Goal: Check status: Check status

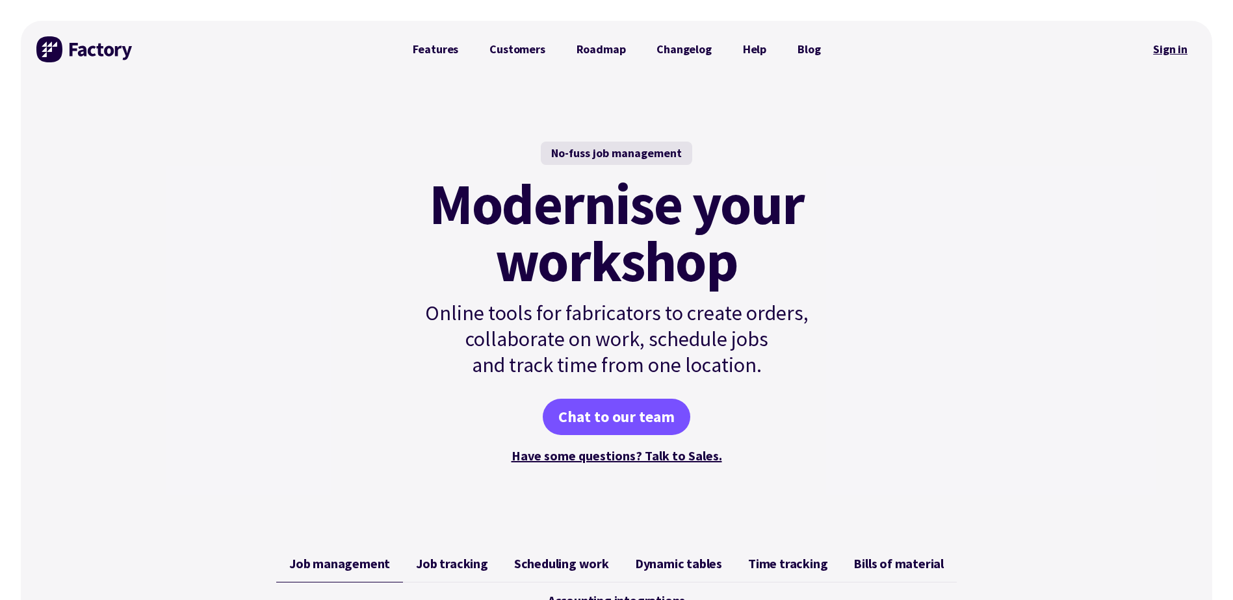
click at [588, 51] on link "Sign in" at bounding box center [1170, 49] width 53 height 30
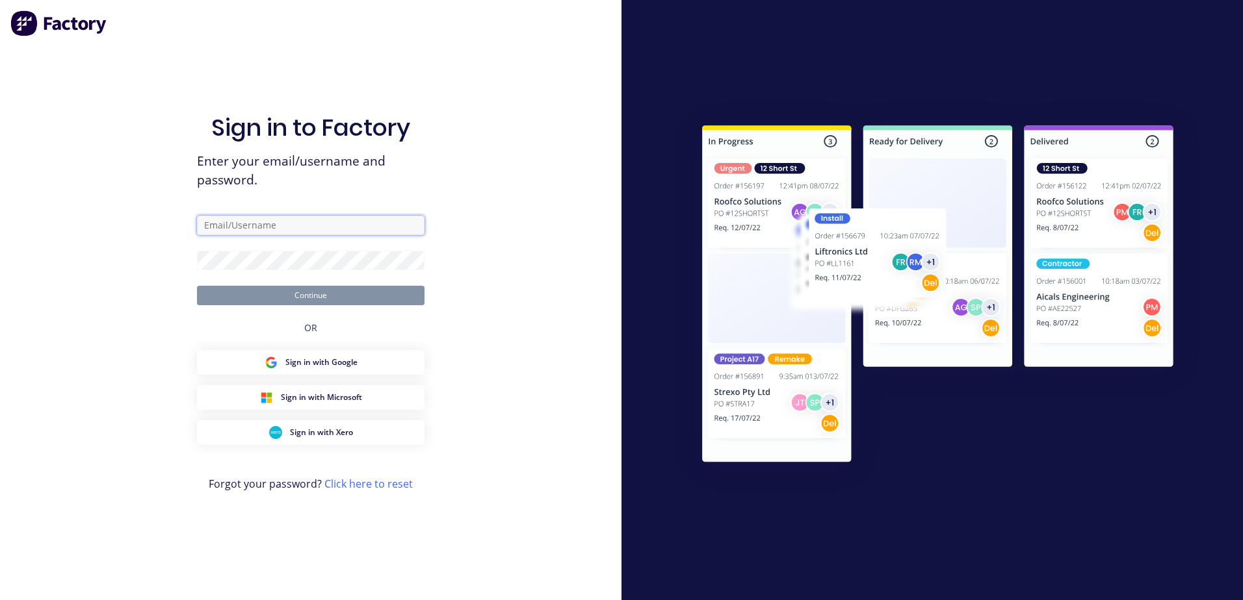
click at [272, 229] on input "text" at bounding box center [310, 225] width 227 height 19
type input "[PERSON_NAME][EMAIL_ADDRESS][DOMAIN_NAME]"
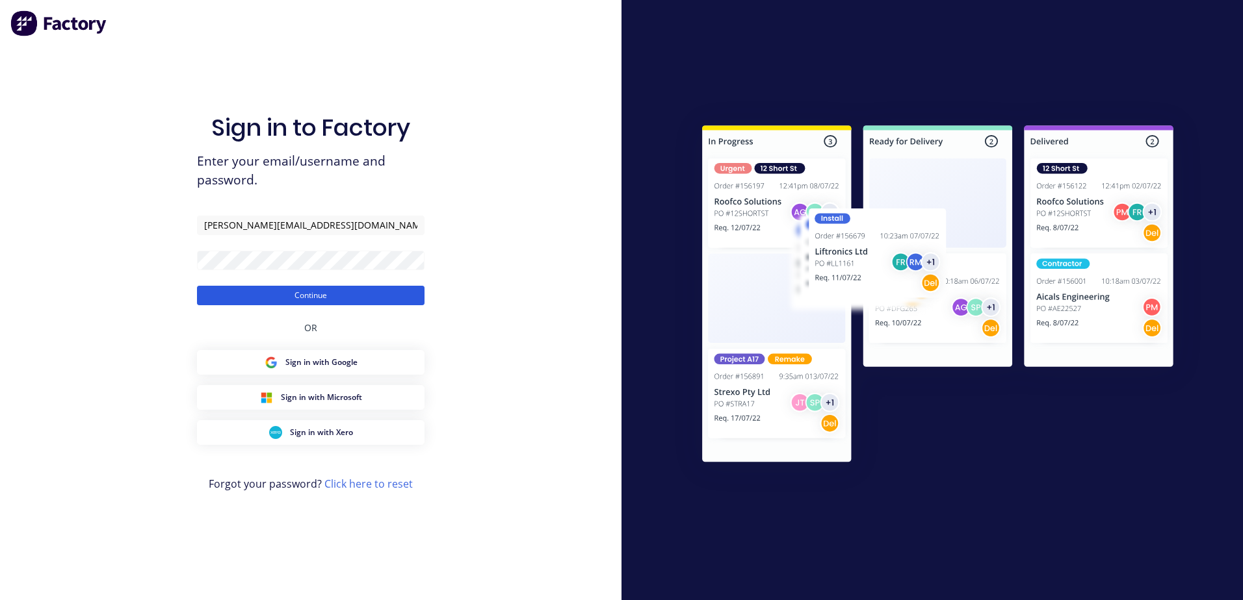
click at [339, 293] on button "Continue" at bounding box center [310, 295] width 227 height 19
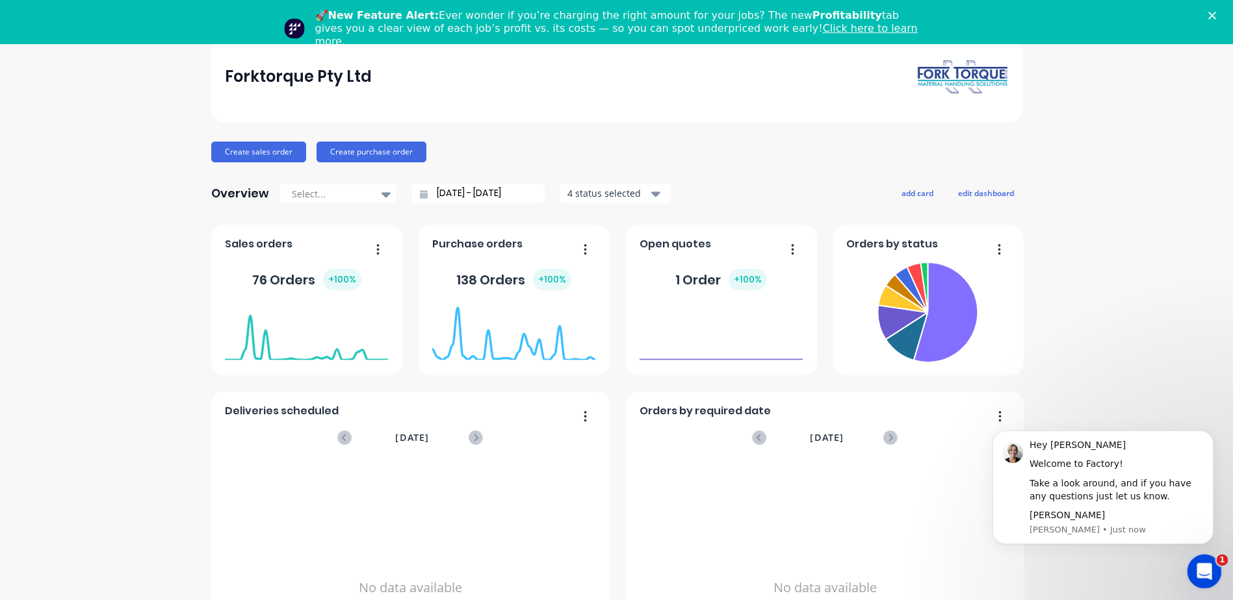
click at [1212, 567] on icon "Open Intercom Messenger" at bounding box center [1202, 570] width 21 height 21
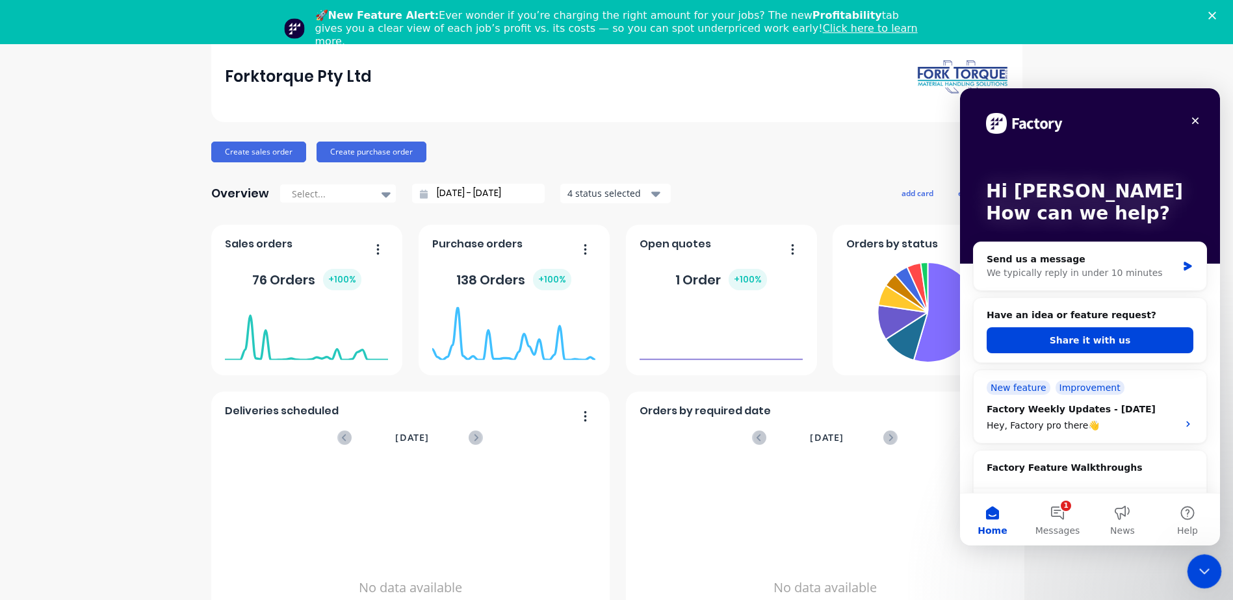
click at [1206, 569] on icon "Close Intercom Messenger" at bounding box center [1202, 570] width 16 height 16
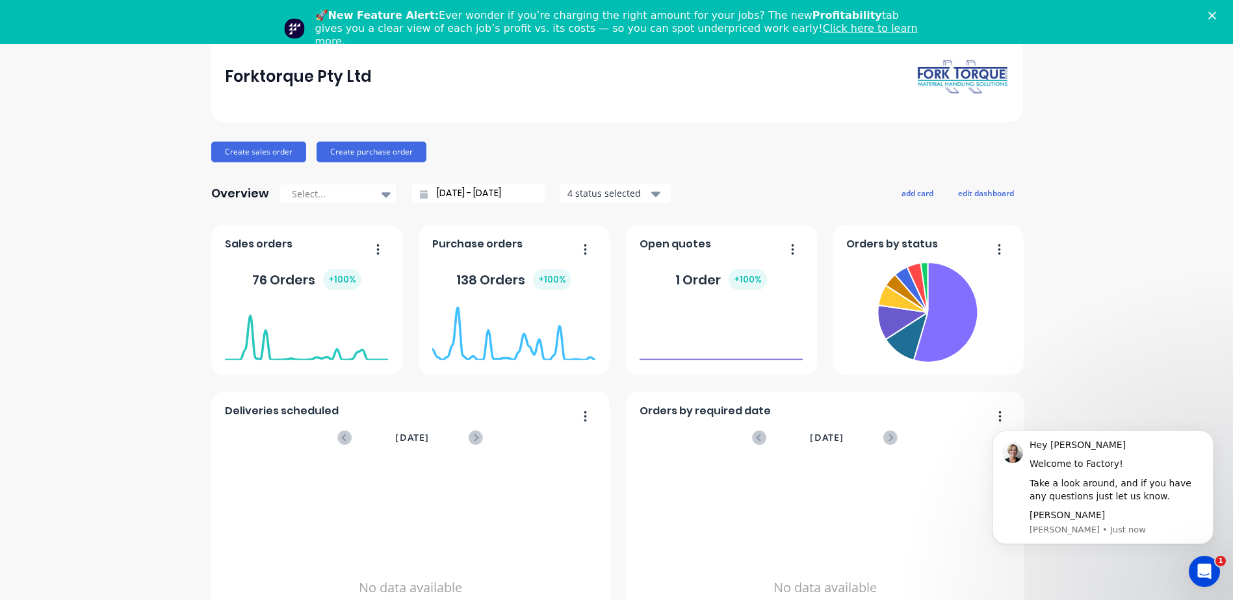
click at [1221, 14] on div "Close" at bounding box center [1214, 16] width 13 height 8
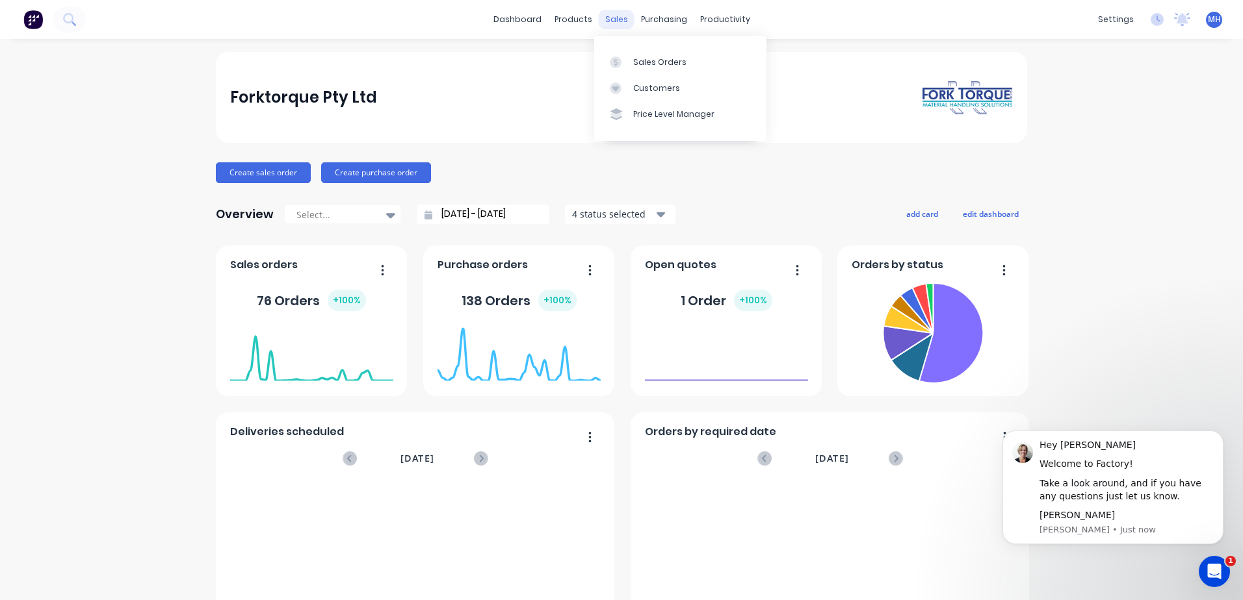
click at [604, 16] on div "sales" at bounding box center [617, 19] width 36 height 19
click at [621, 63] on div at bounding box center [619, 63] width 19 height 12
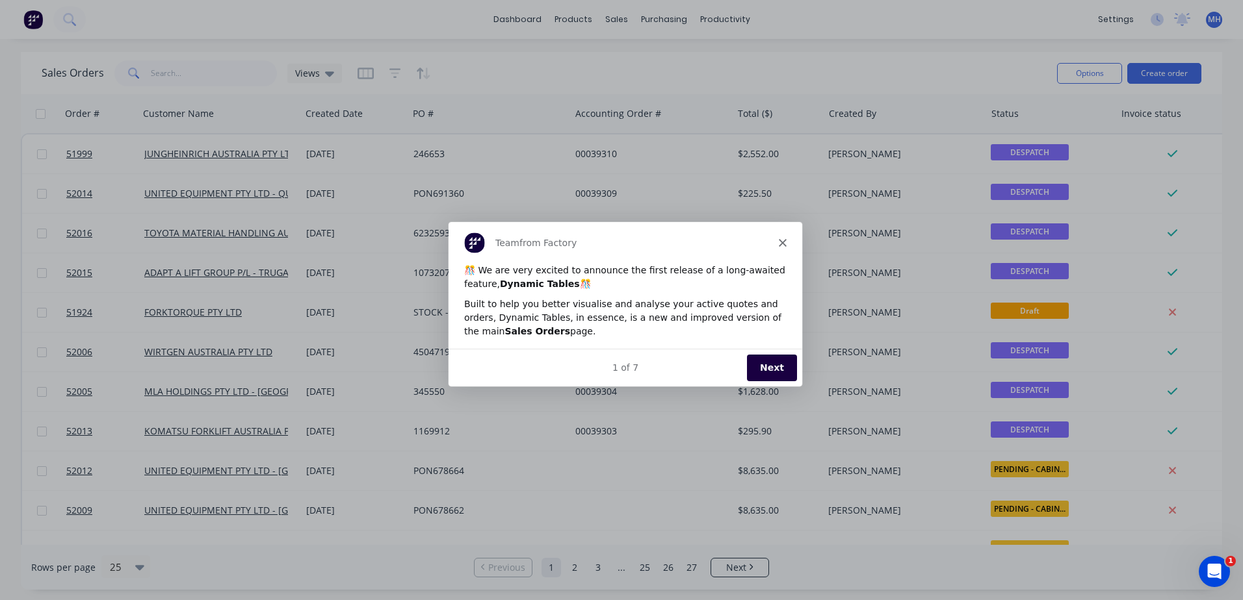
click at [777, 240] on div "Team from Factory" at bounding box center [625, 242] width 354 height 42
click at [782, 238] on icon "Close" at bounding box center [782, 242] width 8 height 8
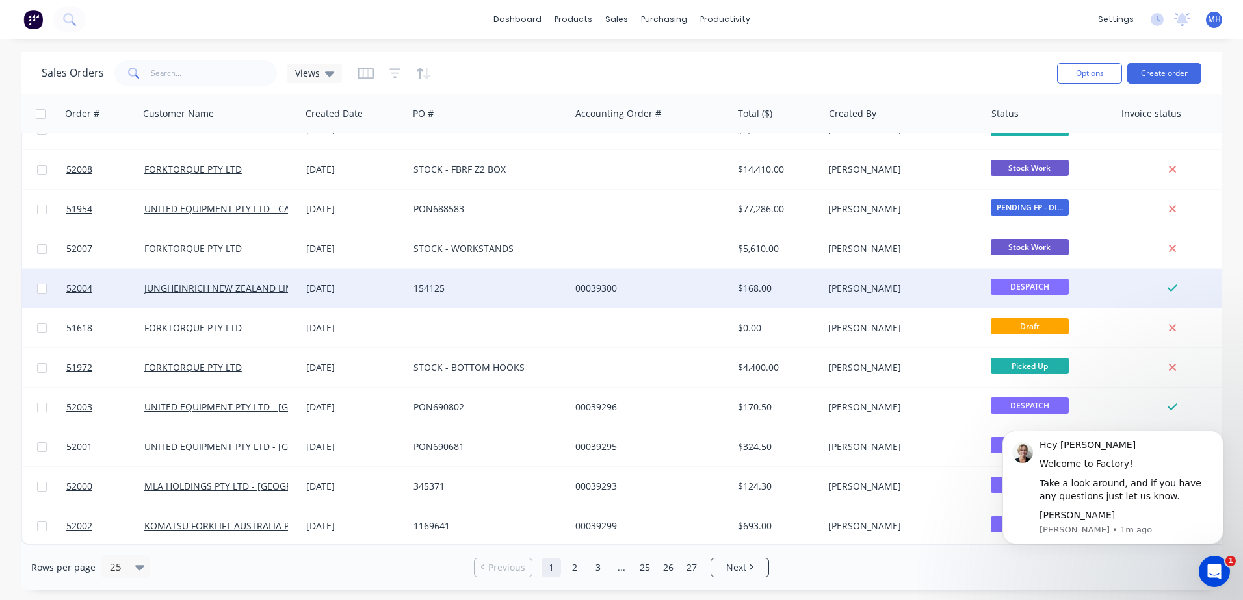
scroll to position [586, 0]
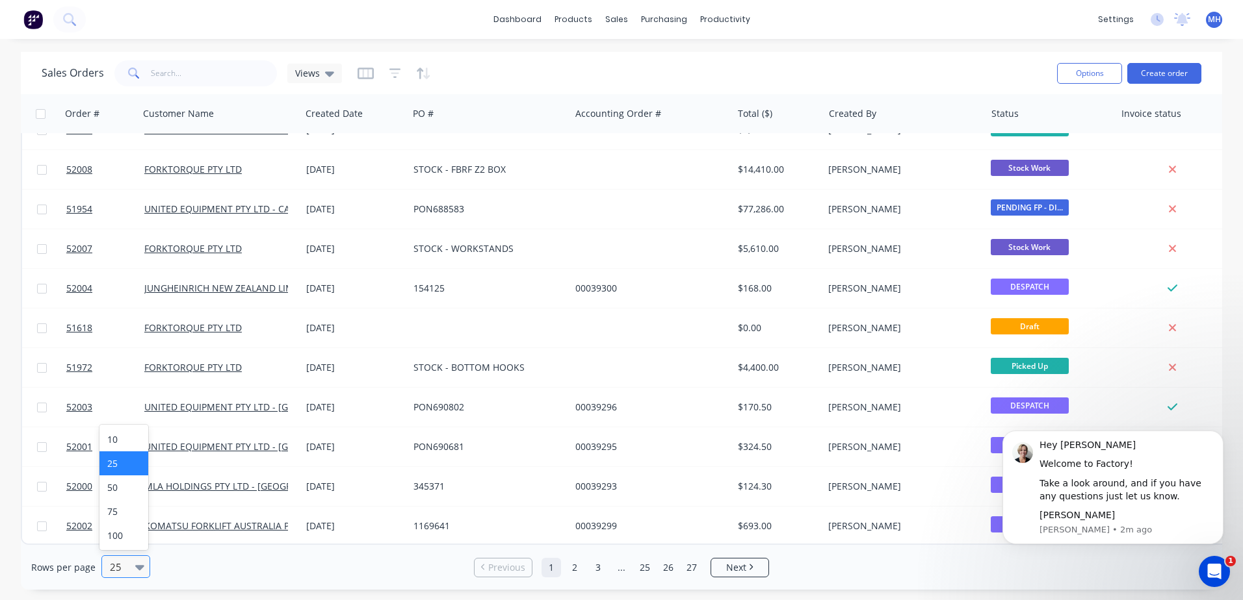
click at [142, 566] on icon at bounding box center [139, 567] width 9 height 14
click at [109, 541] on div "100" at bounding box center [123, 536] width 49 height 24
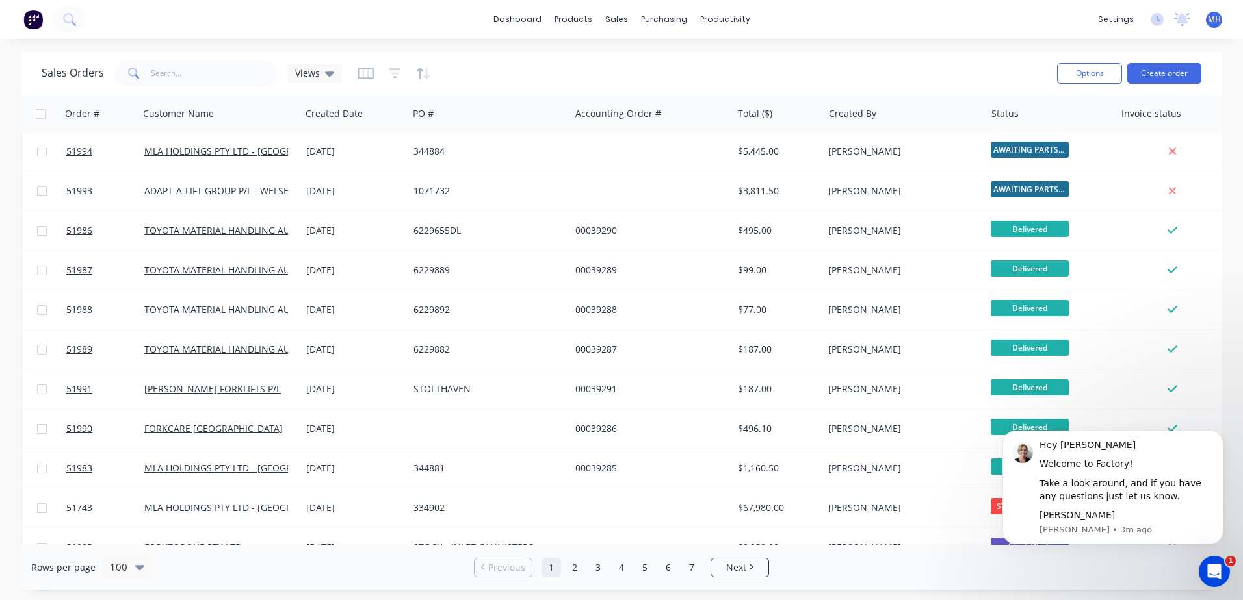
scroll to position [1105, 0]
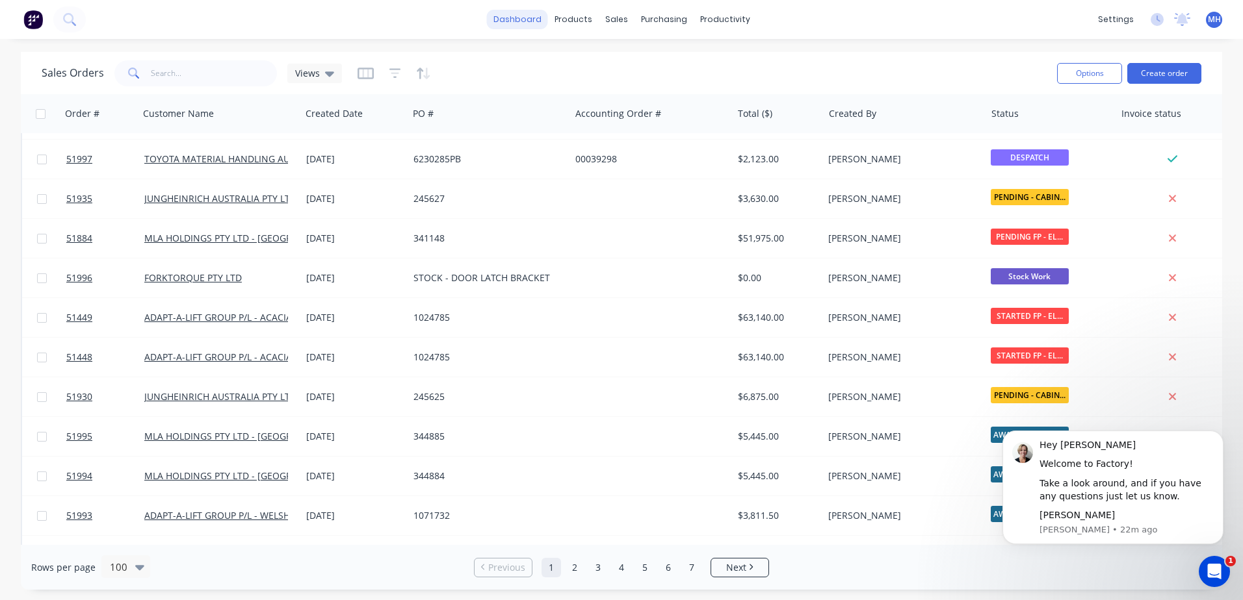
click at [524, 23] on link "dashboard" at bounding box center [517, 19] width 61 height 19
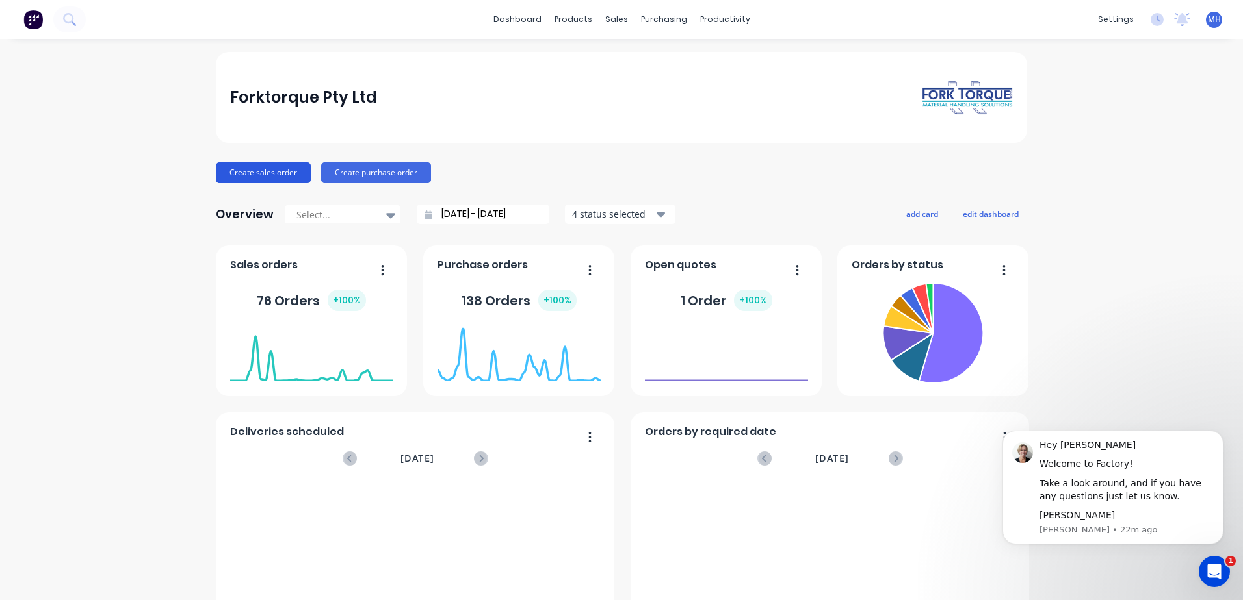
click at [276, 172] on button "Create sales order" at bounding box center [263, 172] width 95 height 21
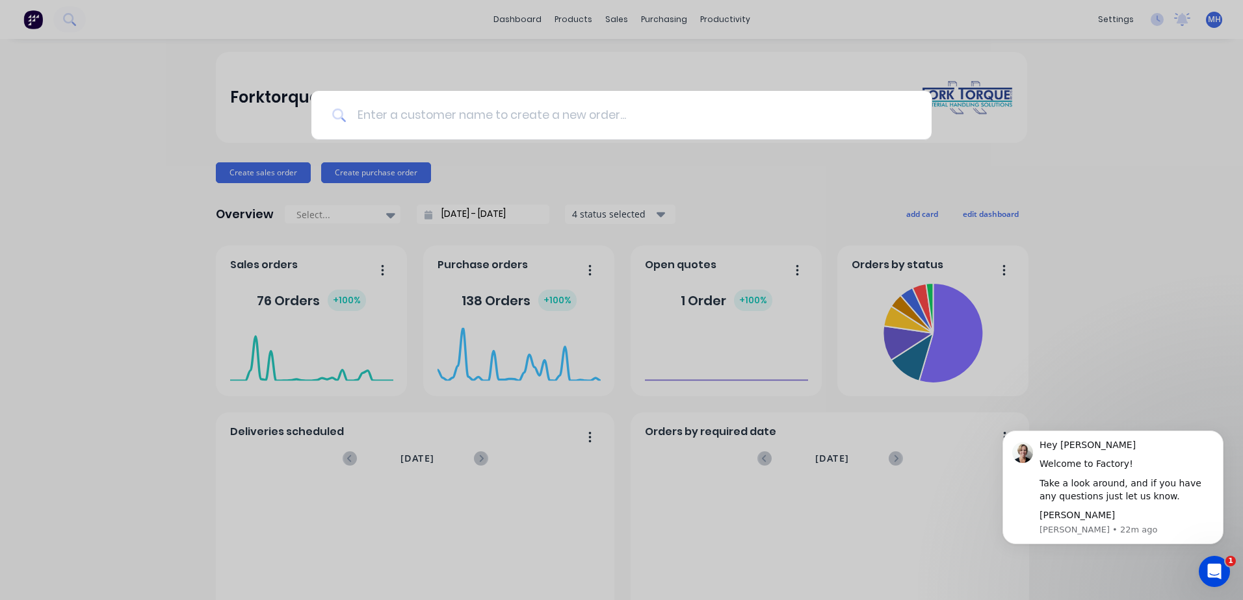
click at [455, 117] on input at bounding box center [628, 115] width 564 height 49
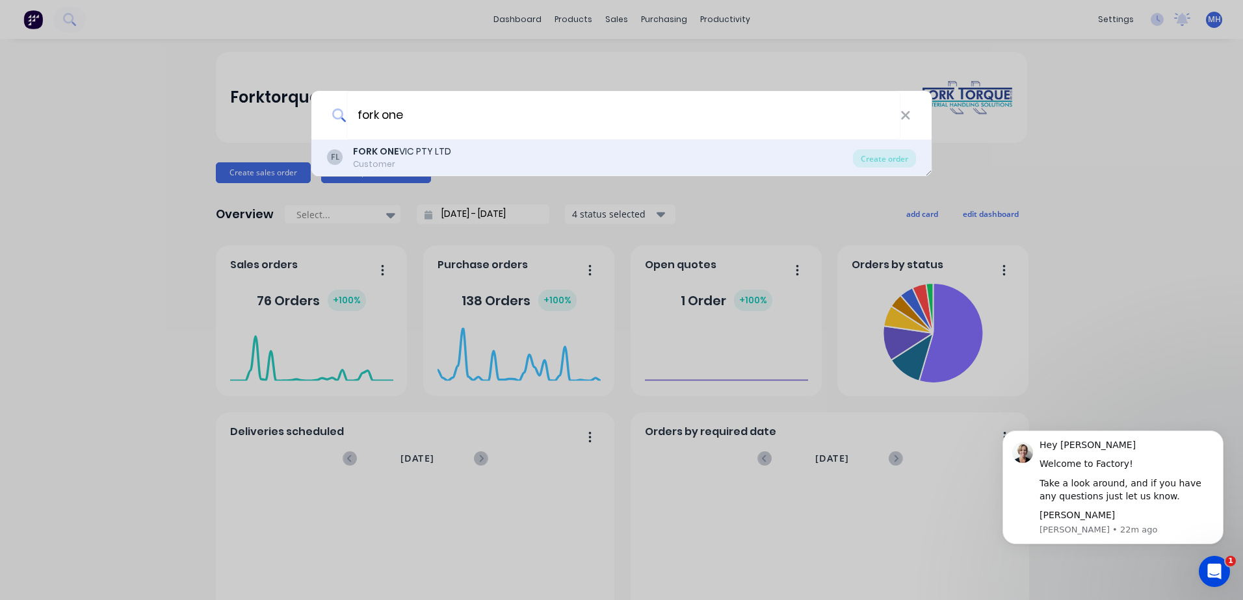
type input "fork one"
click at [364, 162] on div "Customer" at bounding box center [402, 165] width 98 height 12
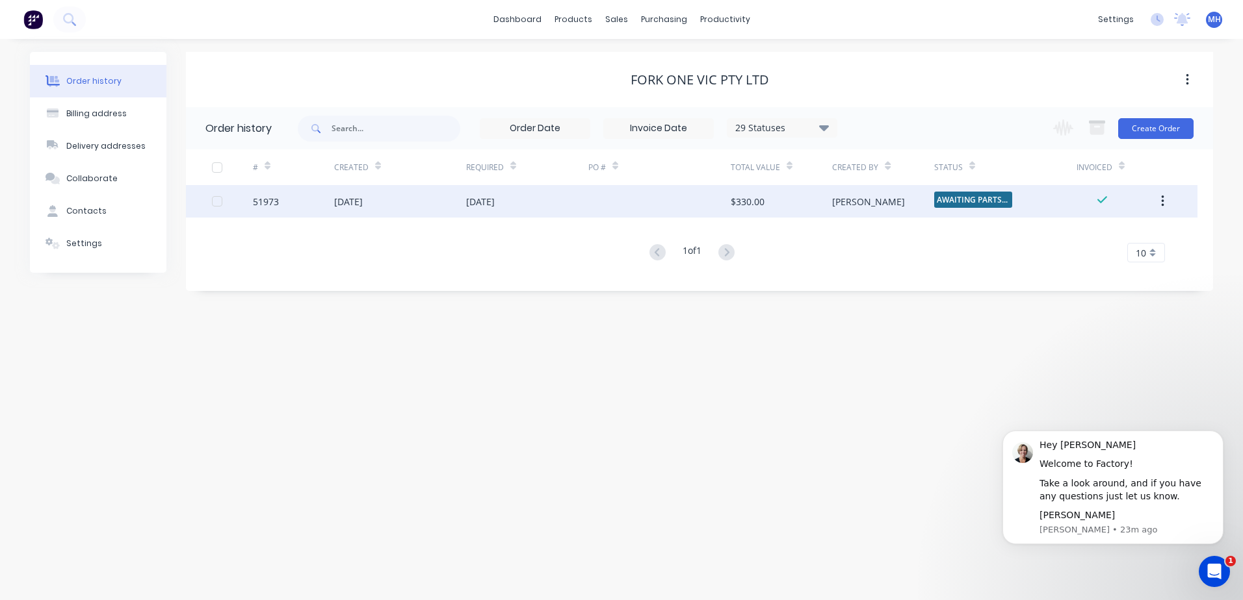
click at [1164, 204] on button "button" at bounding box center [1162, 201] width 31 height 23
click at [1163, 204] on icon "button" at bounding box center [1162, 201] width 3 height 14
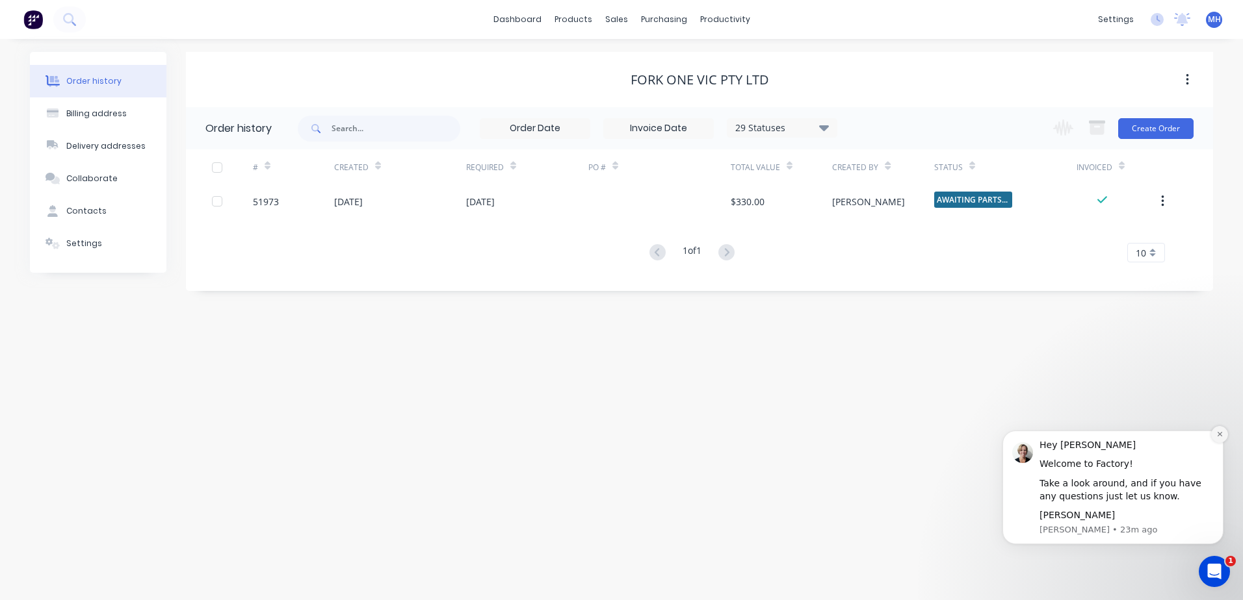
click at [1222, 433] on icon "Dismiss notification" at bounding box center [1219, 434] width 7 height 7
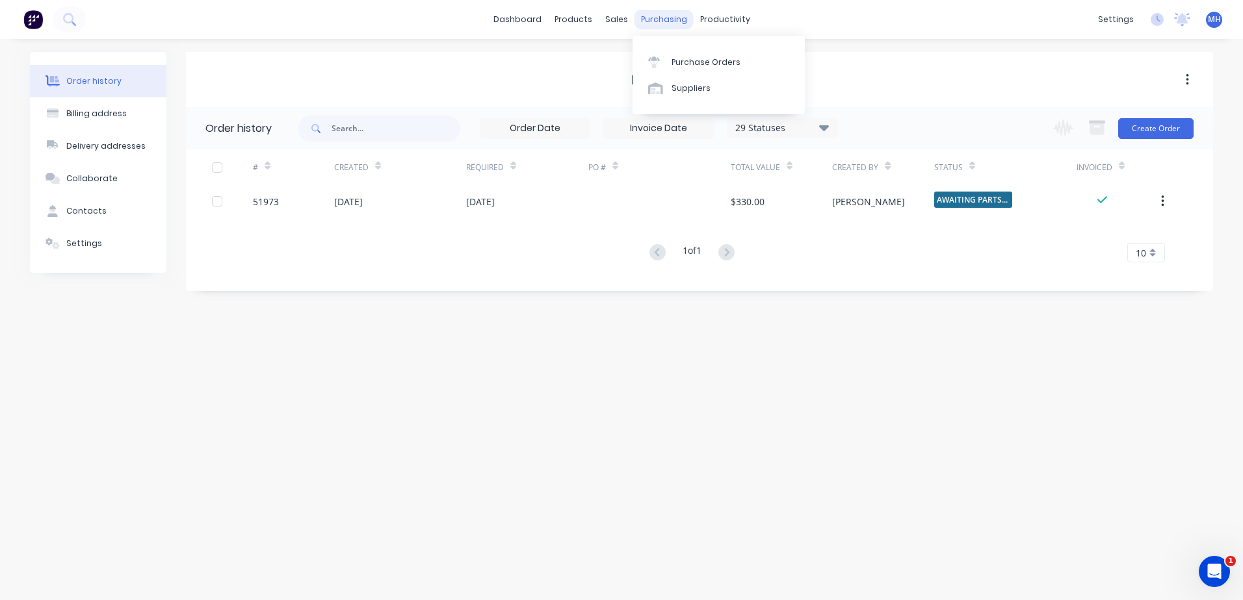
click at [651, 17] on div "purchasing" at bounding box center [663, 19] width 59 height 19
click at [703, 60] on div "Purchase Orders" at bounding box center [705, 63] width 69 height 12
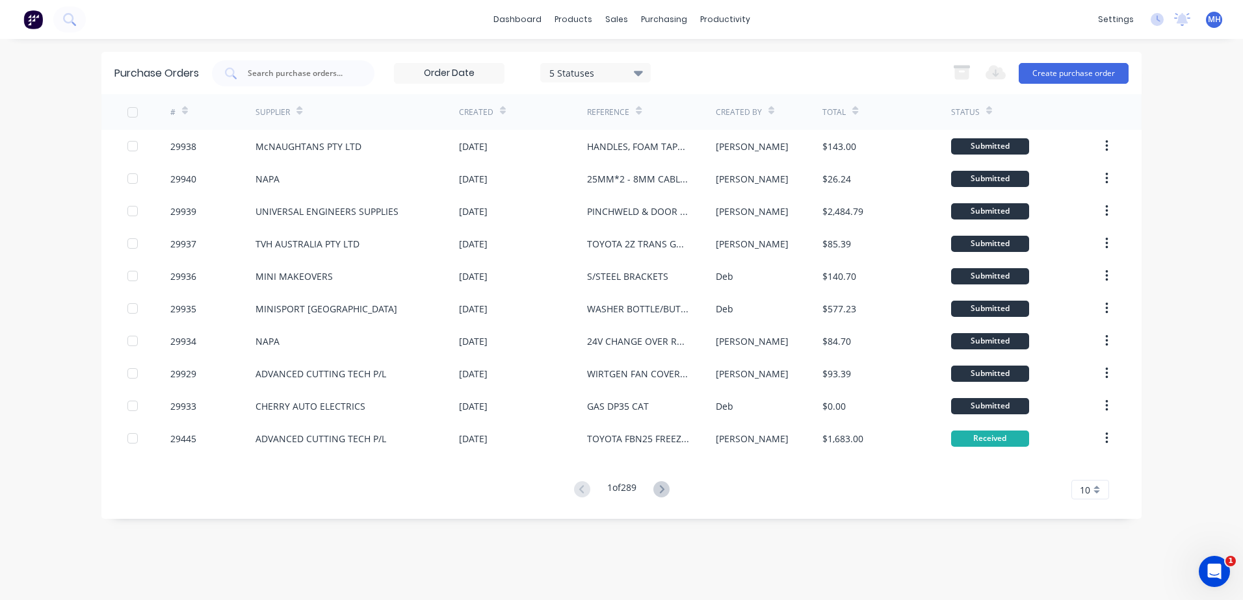
click at [1096, 495] on div "10" at bounding box center [1090, 489] width 38 height 19
click at [1089, 469] on div "35" at bounding box center [1090, 468] width 36 height 23
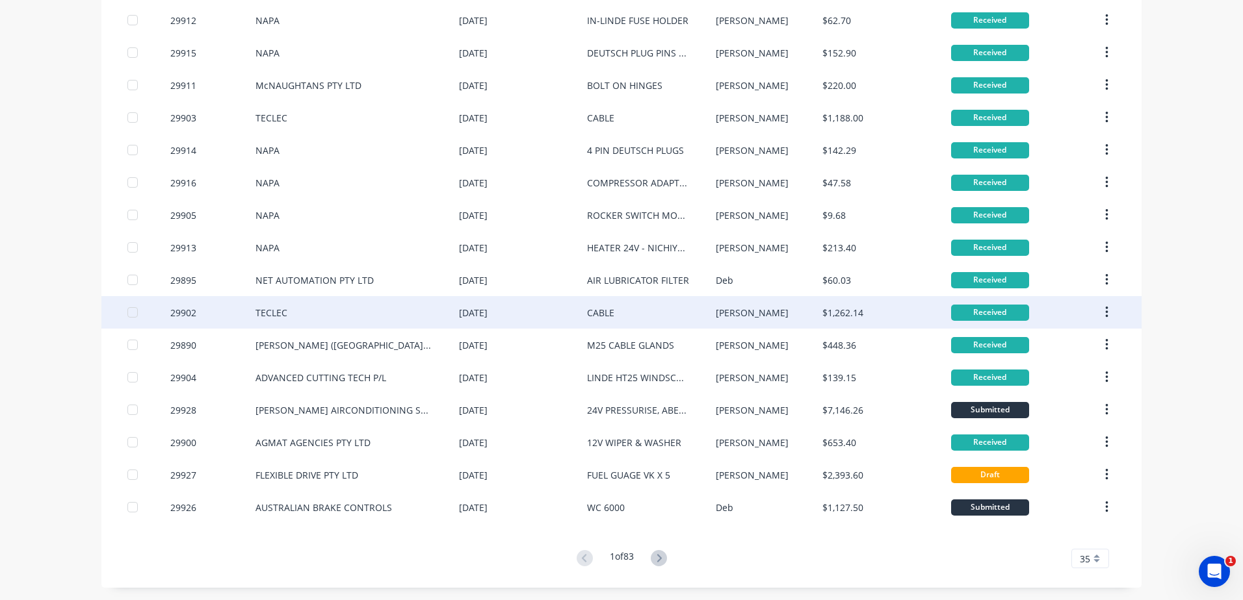
scroll to position [744, 0]
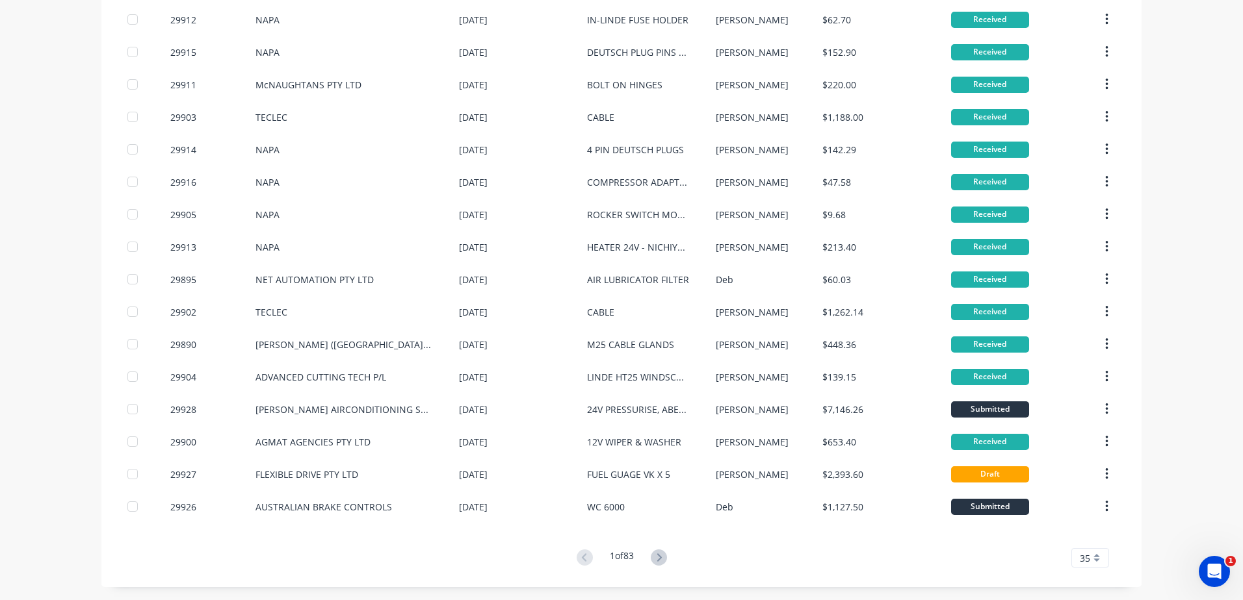
click at [1091, 561] on div "35" at bounding box center [1090, 557] width 38 height 19
click at [657, 558] on icon at bounding box center [658, 558] width 5 height 8
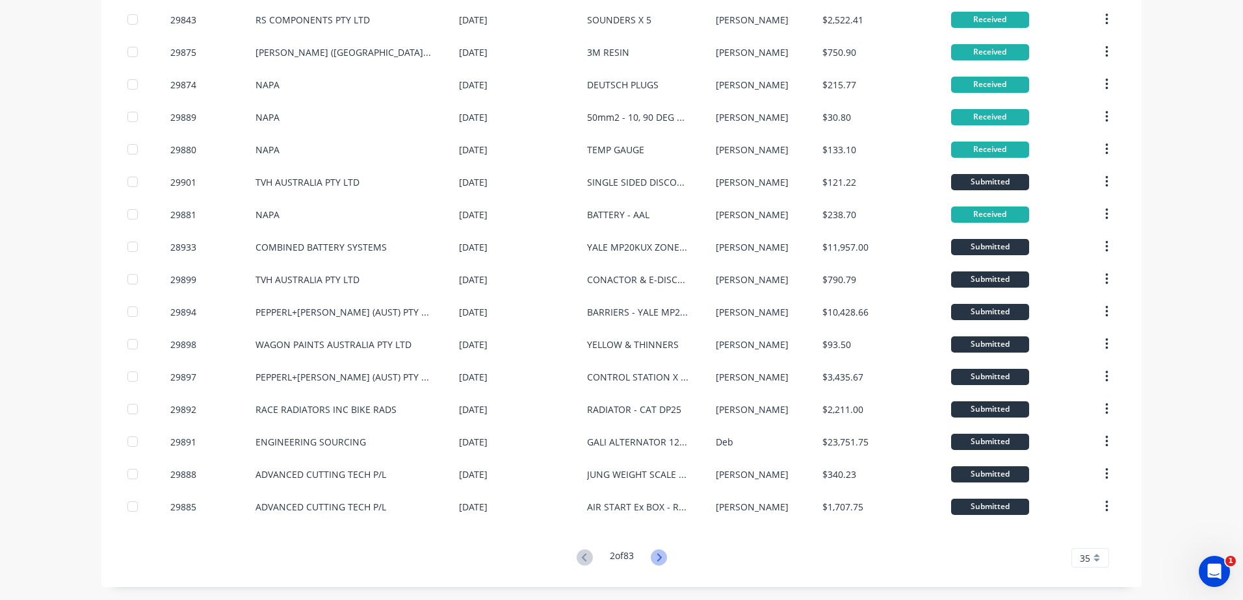
click at [656, 558] on icon at bounding box center [659, 558] width 16 height 16
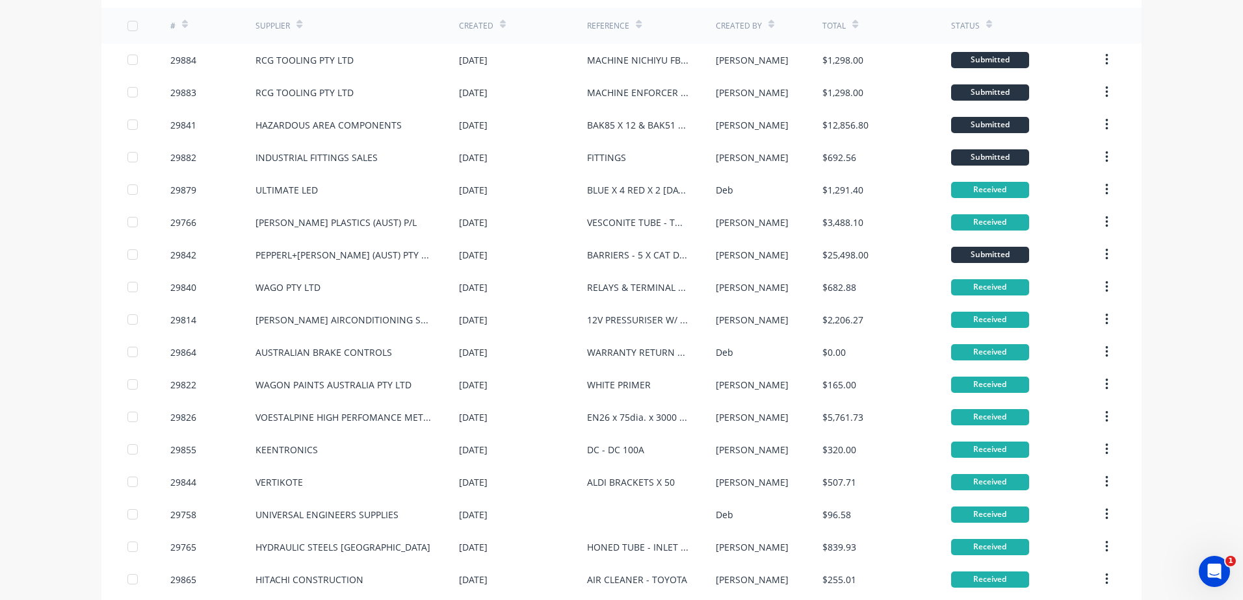
scroll to position [0, 0]
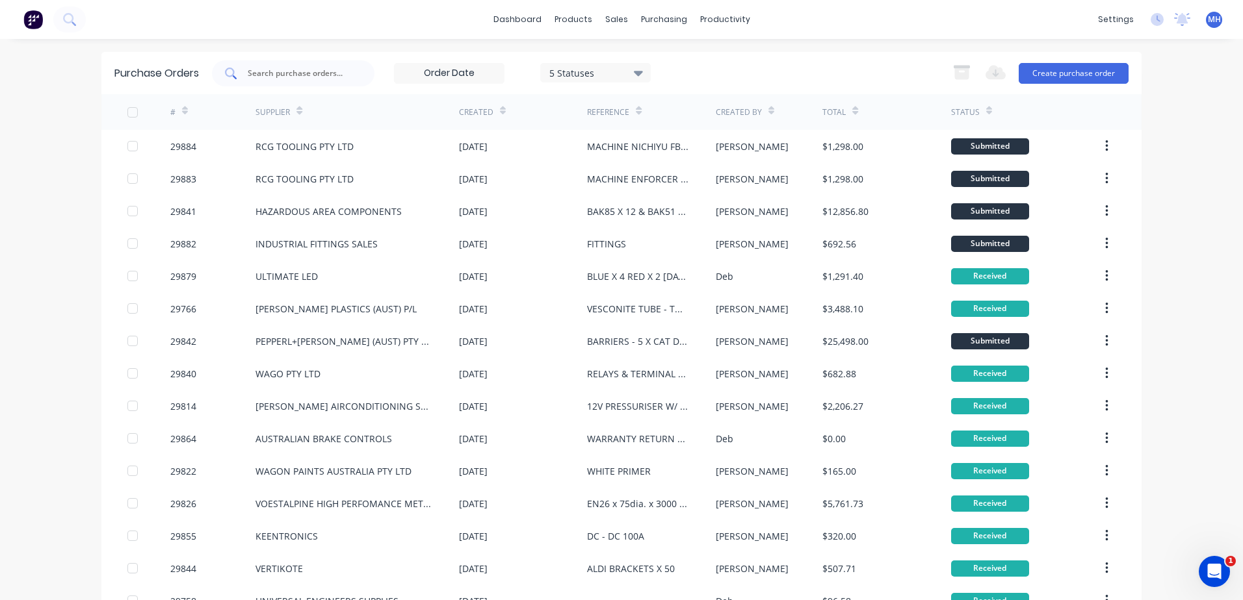
click at [272, 74] on input "text" at bounding box center [300, 73] width 108 height 13
type input "29877"
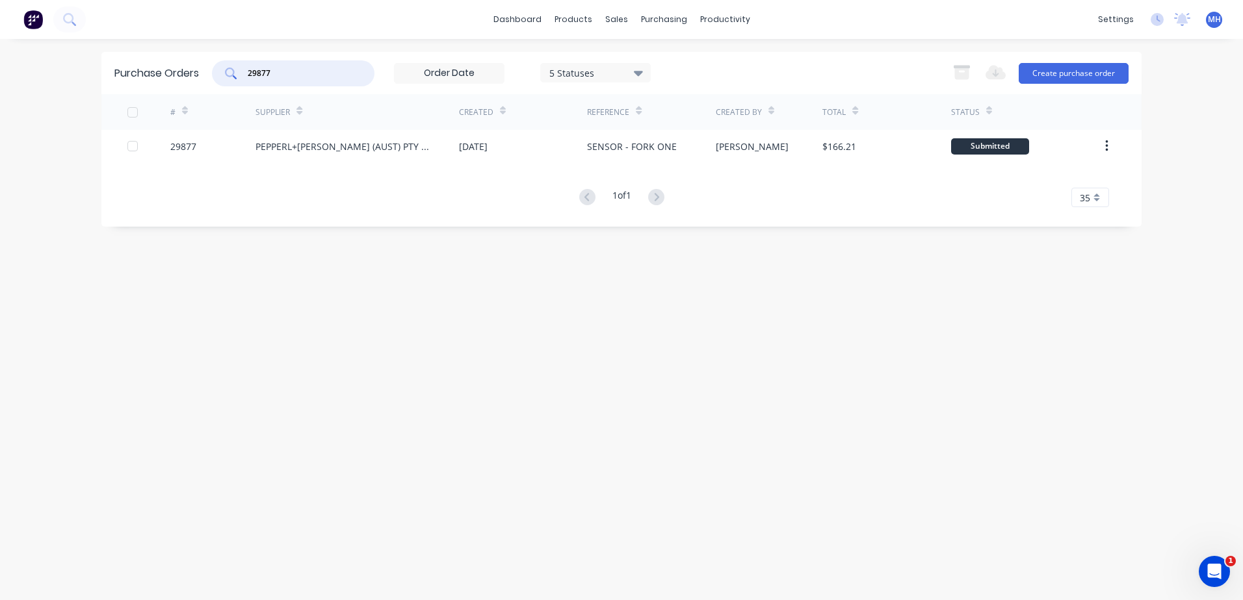
drag, startPoint x: 289, startPoint y: 70, endPoint x: 398, endPoint y: 70, distance: 108.5
click at [240, 70] on div "29877" at bounding box center [293, 73] width 162 height 26
click at [638, 71] on icon at bounding box center [638, 73] width 9 height 5
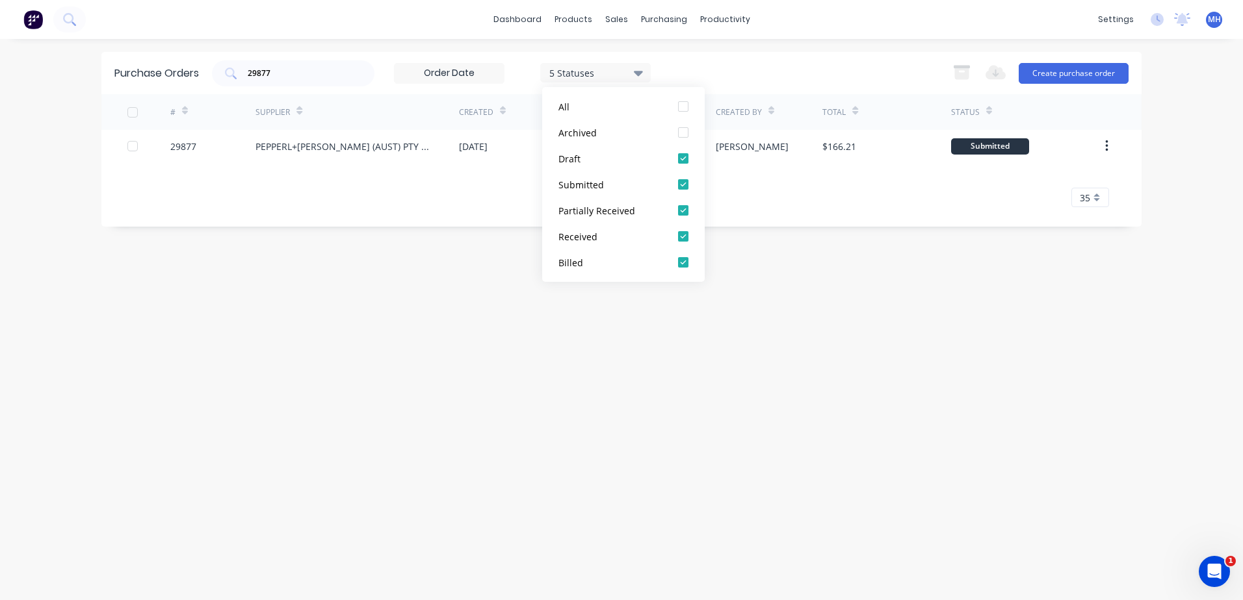
click at [640, 73] on icon at bounding box center [638, 73] width 9 height 5
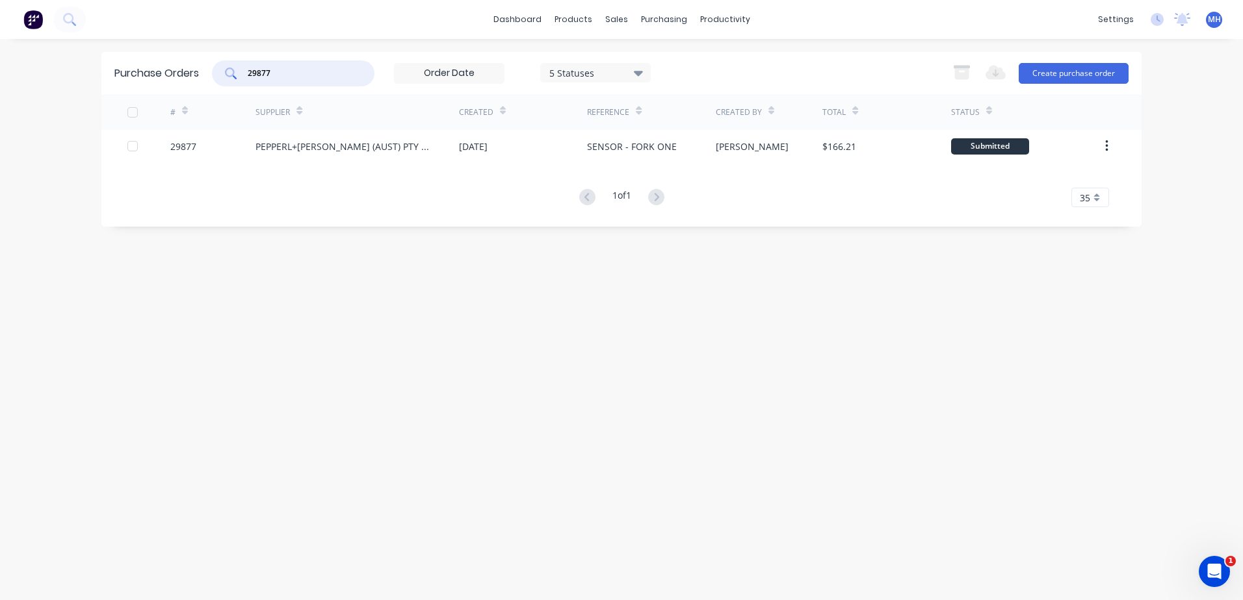
drag, startPoint x: 289, startPoint y: 76, endPoint x: 224, endPoint y: 70, distance: 65.3
click at [224, 66] on div "29877" at bounding box center [293, 73] width 162 height 26
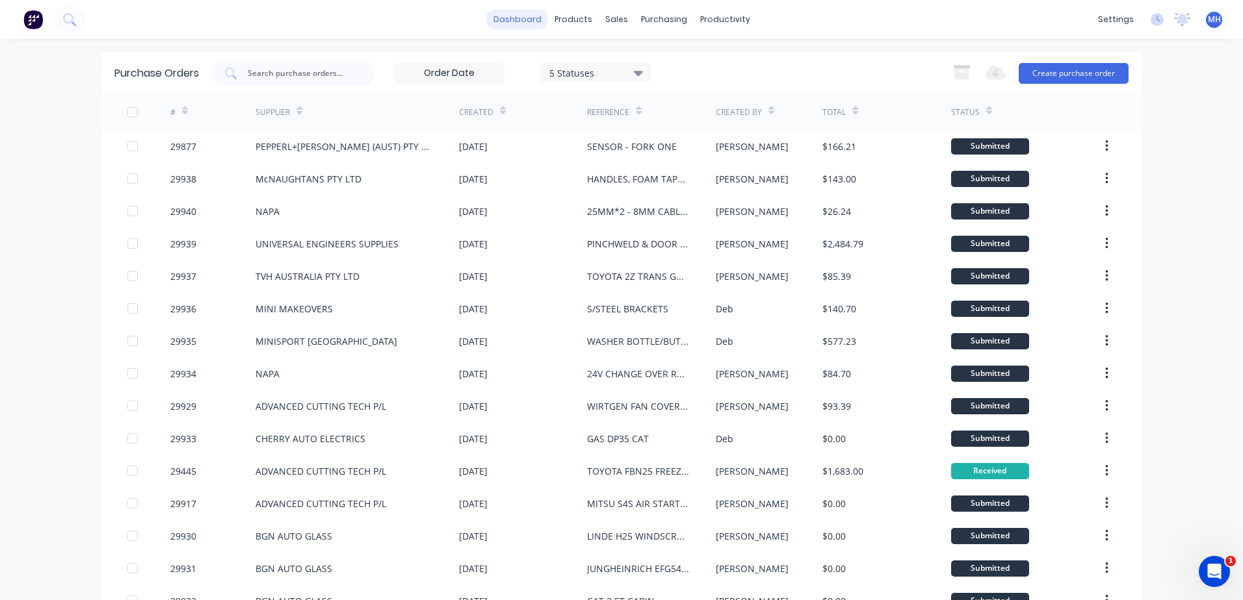
click at [507, 18] on link "dashboard" at bounding box center [517, 19] width 61 height 19
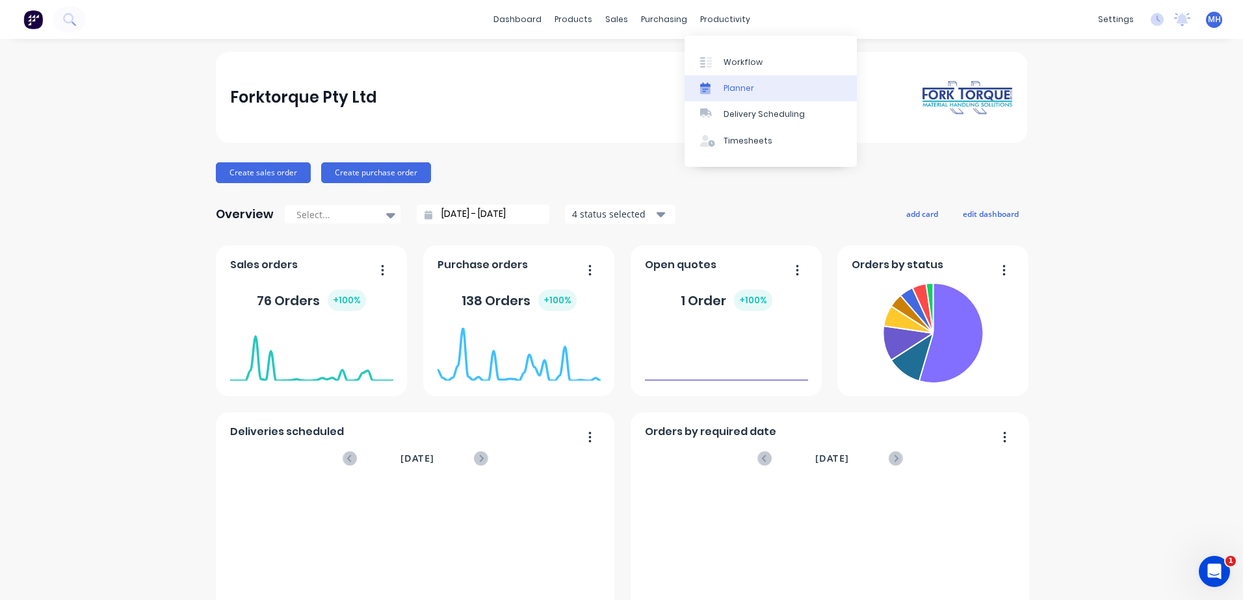
click at [732, 88] on div "Planner" at bounding box center [738, 89] width 31 height 12
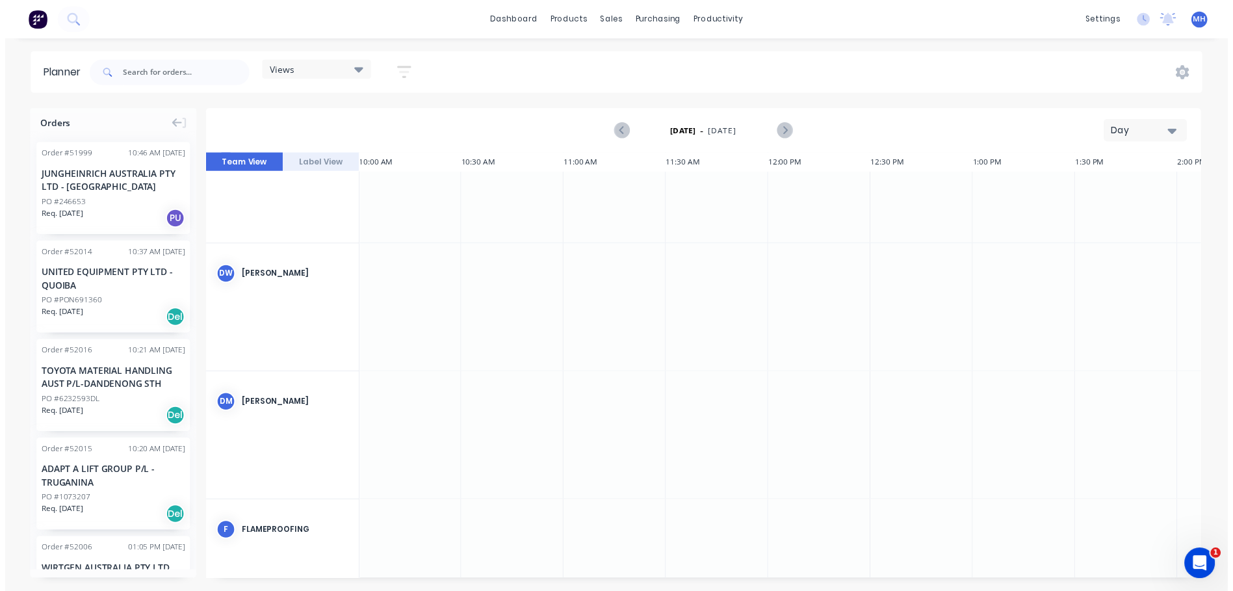
scroll to position [772, 2080]
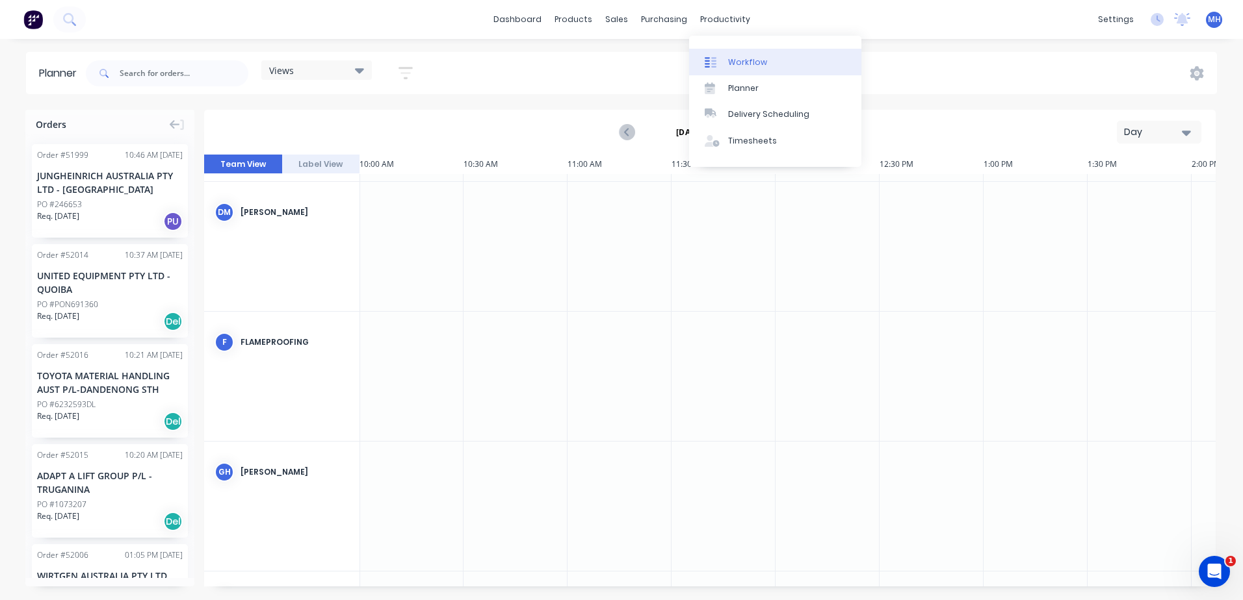
click at [751, 58] on div "Workflow" at bounding box center [747, 63] width 39 height 12
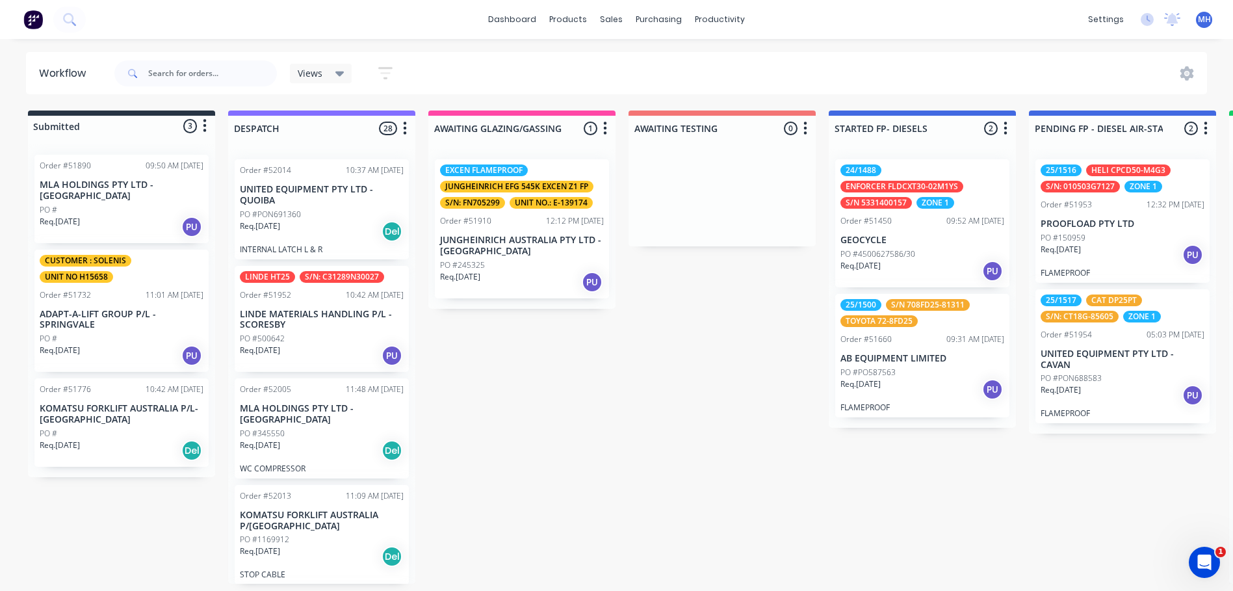
scroll to position [3, 0]
click at [569, 23] on div "products" at bounding box center [568, 19] width 51 height 19
click at [607, 64] on div "Product Catalogue" at bounding box center [626, 65] width 81 height 12
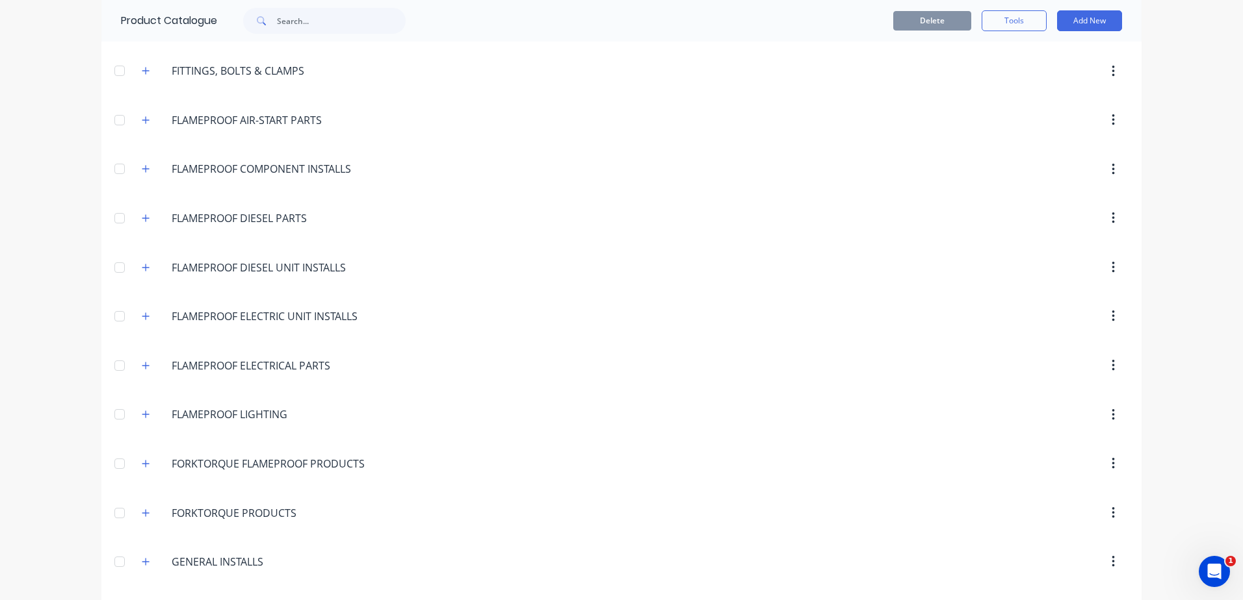
scroll to position [975, 0]
click at [142, 317] on icon "button" at bounding box center [146, 315] width 8 height 9
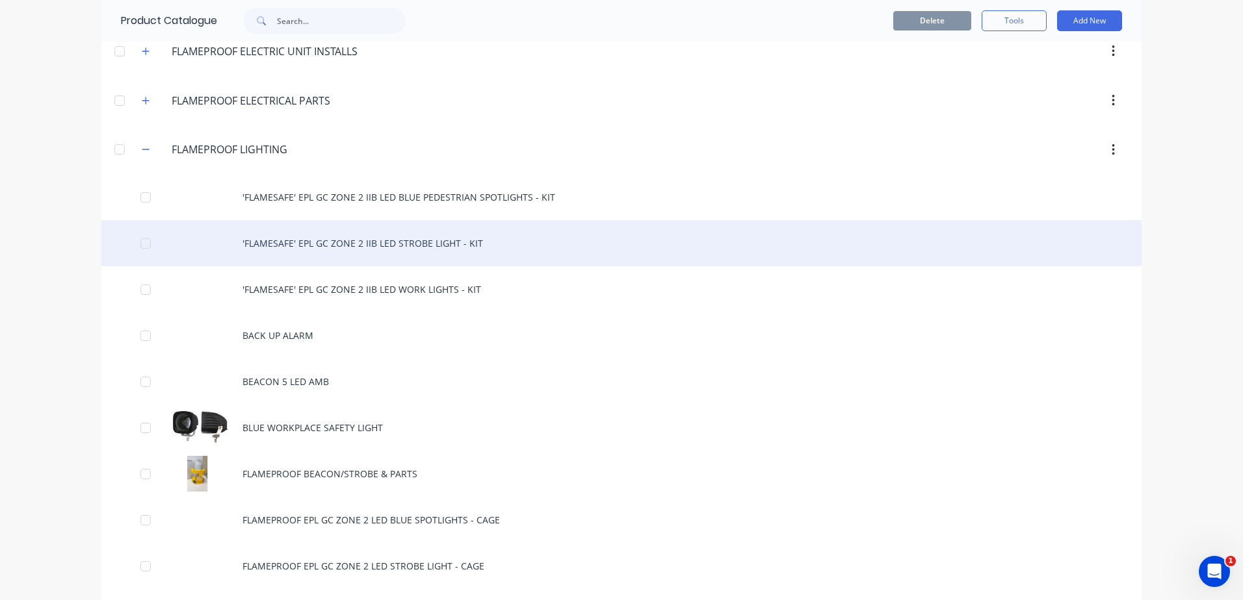
scroll to position [1040, 0]
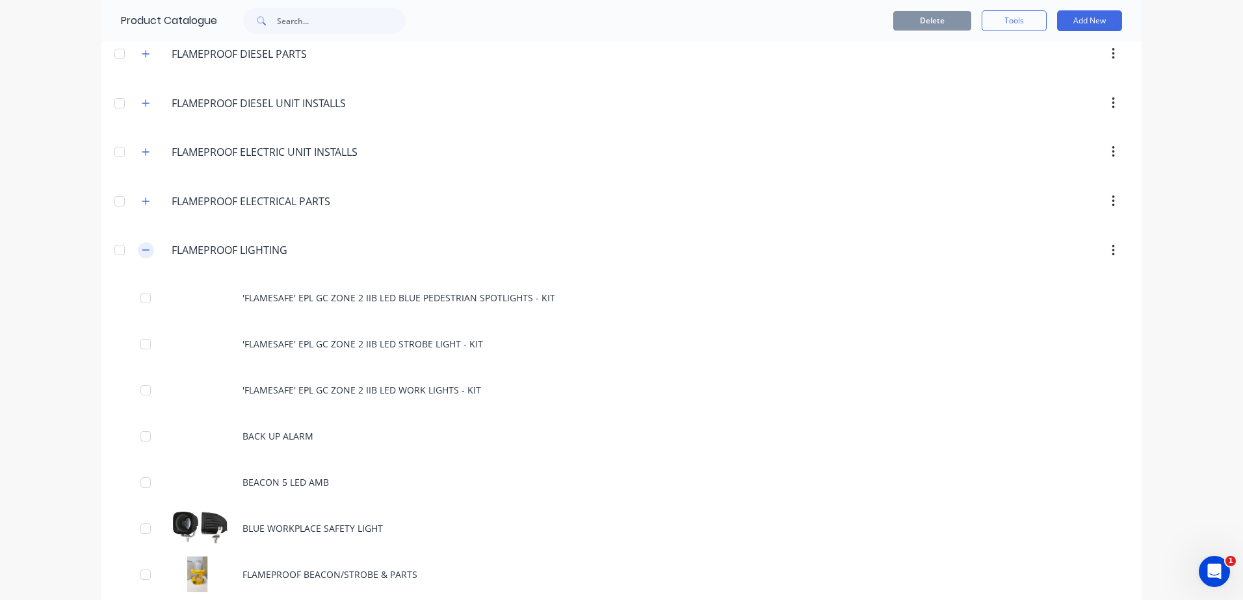
click at [142, 254] on icon "button" at bounding box center [146, 250] width 8 height 9
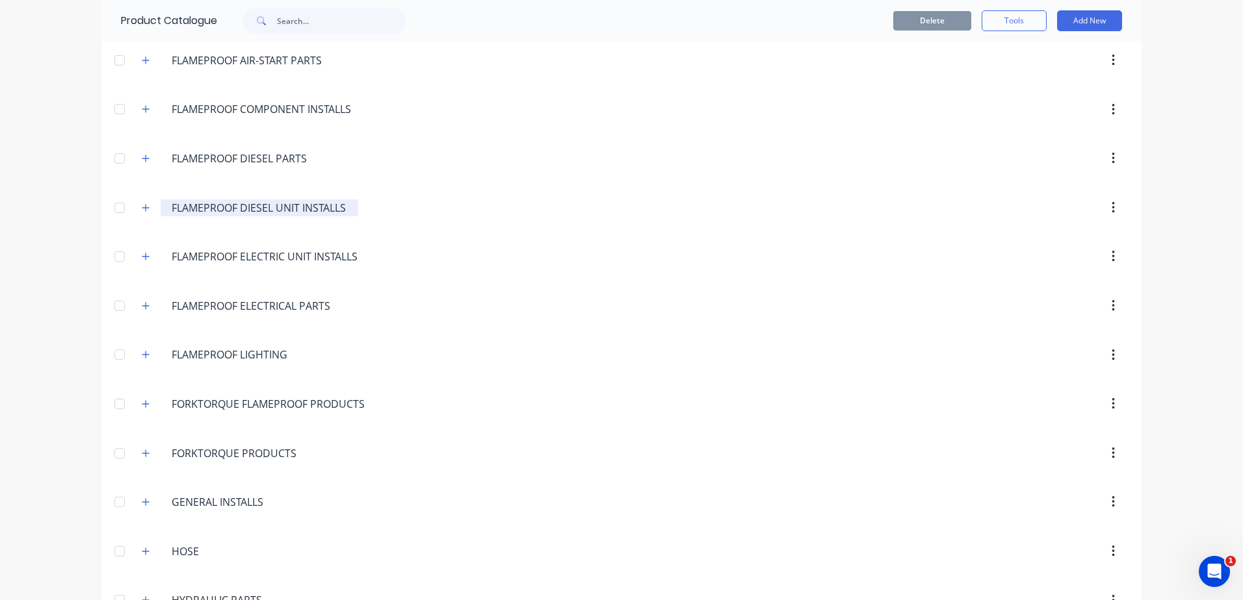
scroll to position [910, 0]
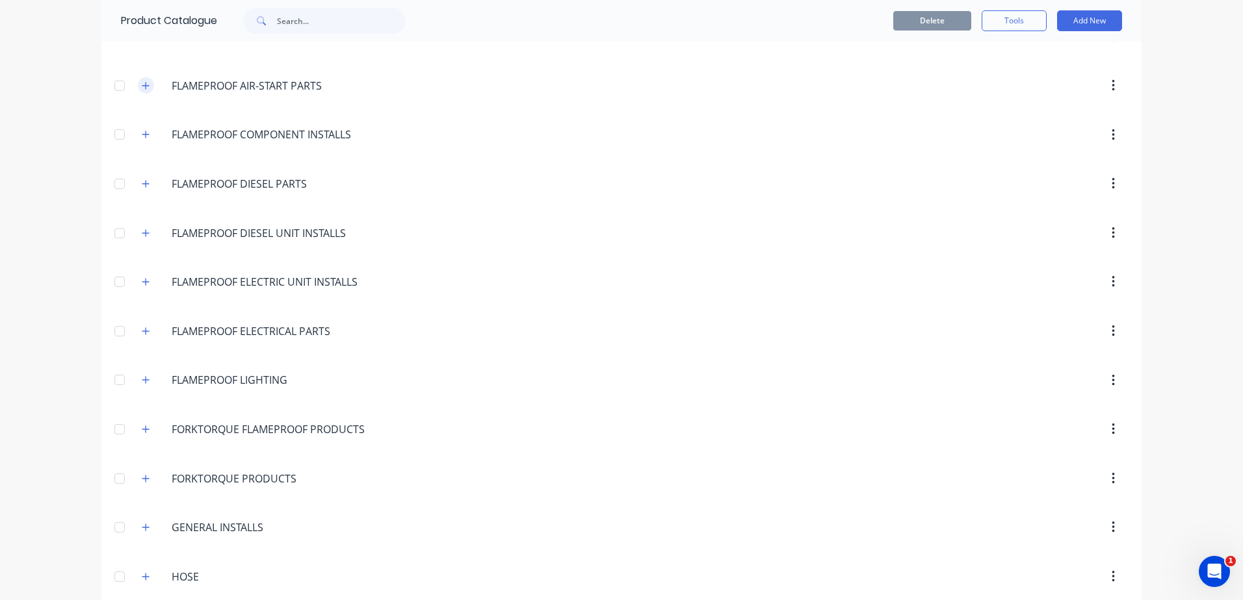
click at [142, 85] on icon "button" at bounding box center [146, 85] width 8 height 9
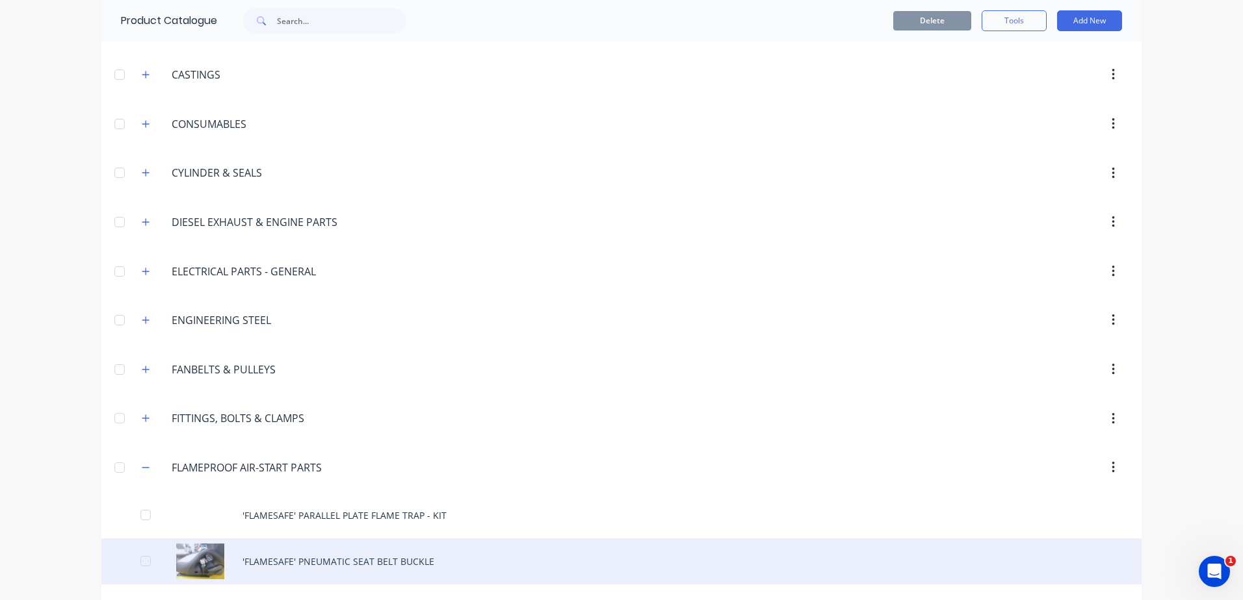
scroll to position [650, 0]
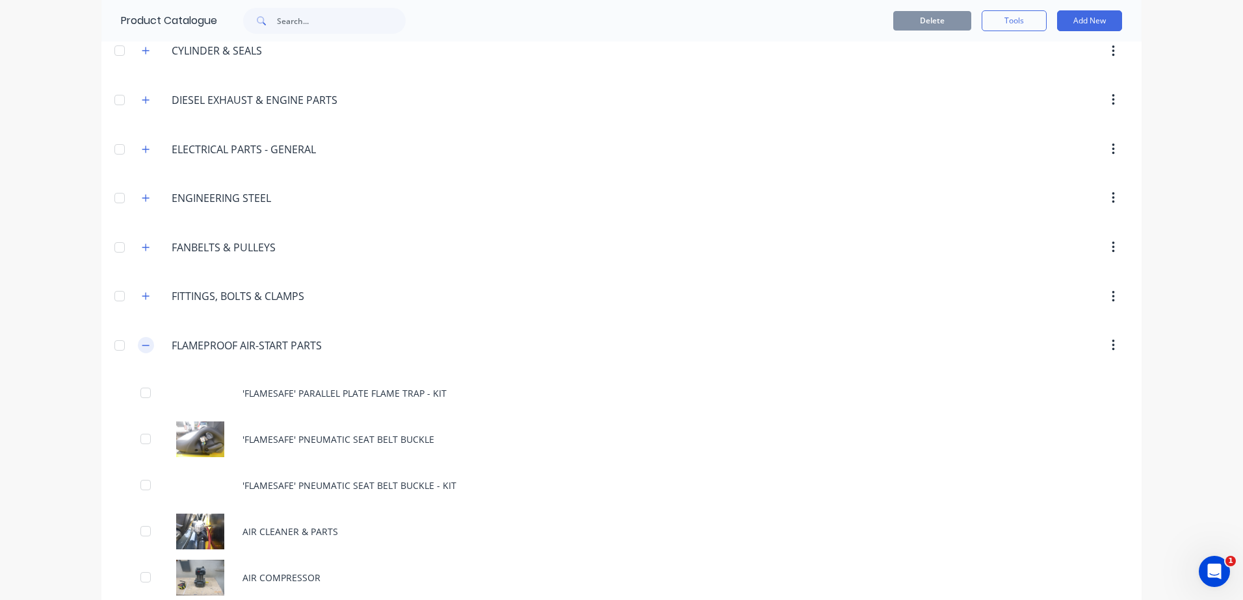
click at [142, 344] on icon "button" at bounding box center [146, 345] width 8 height 9
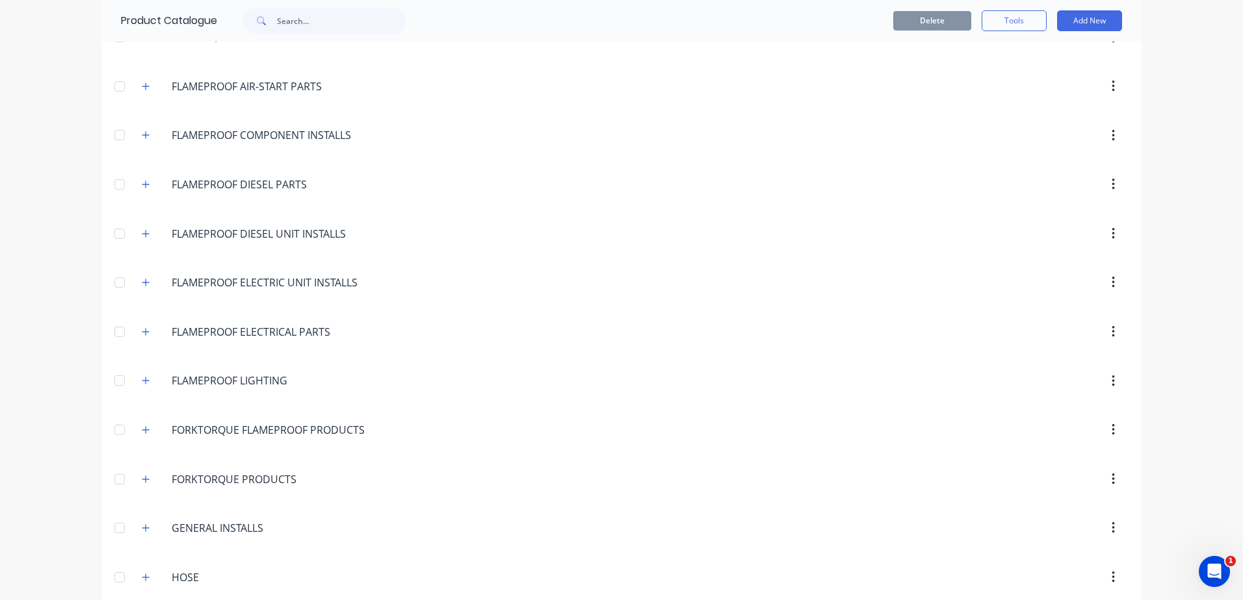
scroll to position [975, 0]
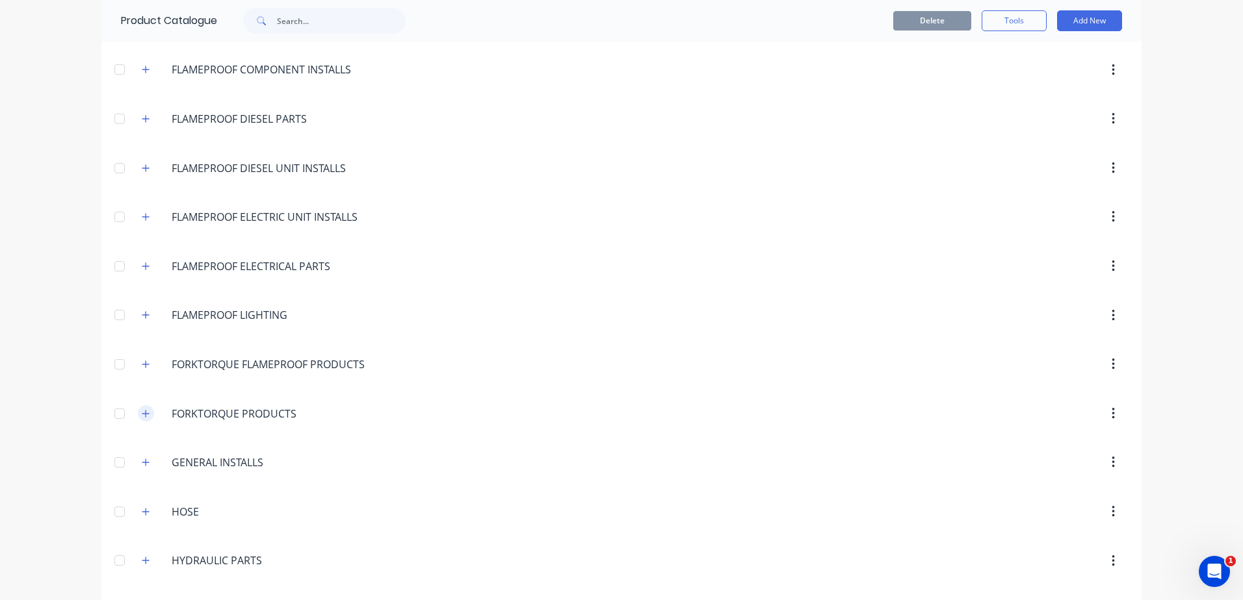
click at [142, 415] on icon "button" at bounding box center [146, 413] width 8 height 9
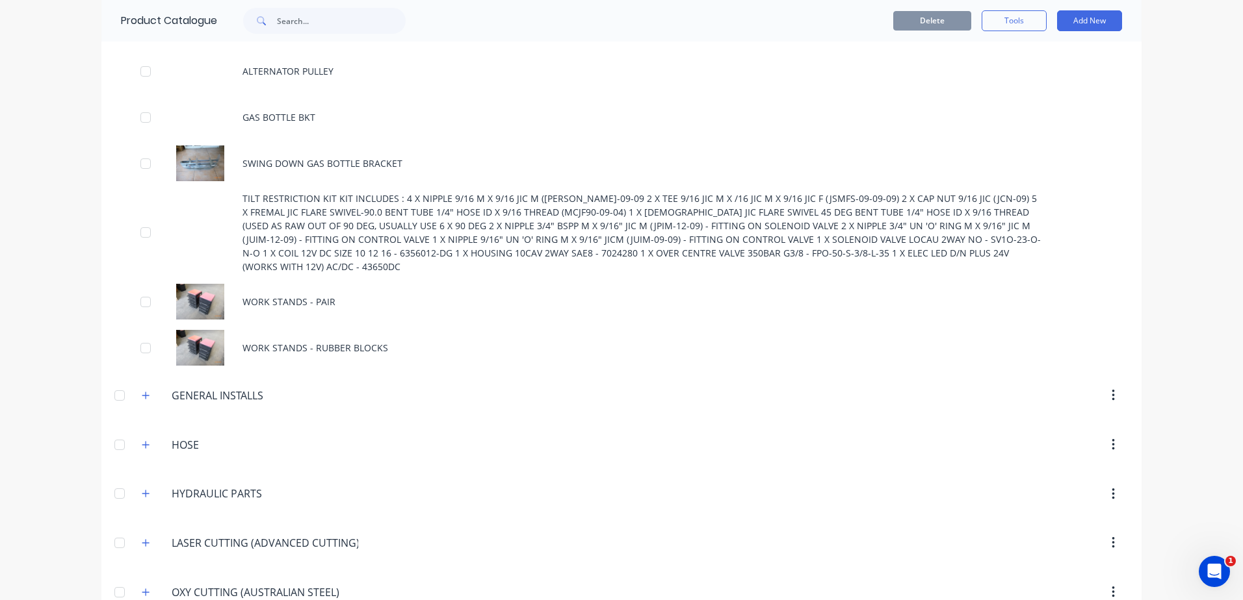
scroll to position [1040, 0]
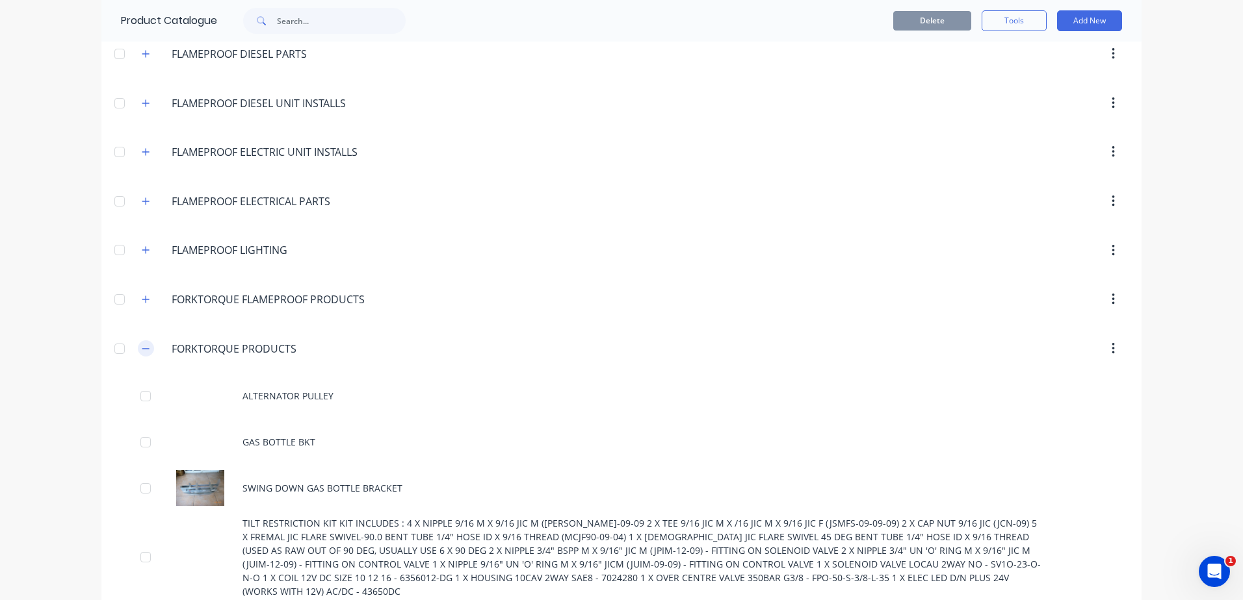
click at [144, 348] on icon "button" at bounding box center [145, 348] width 7 height 1
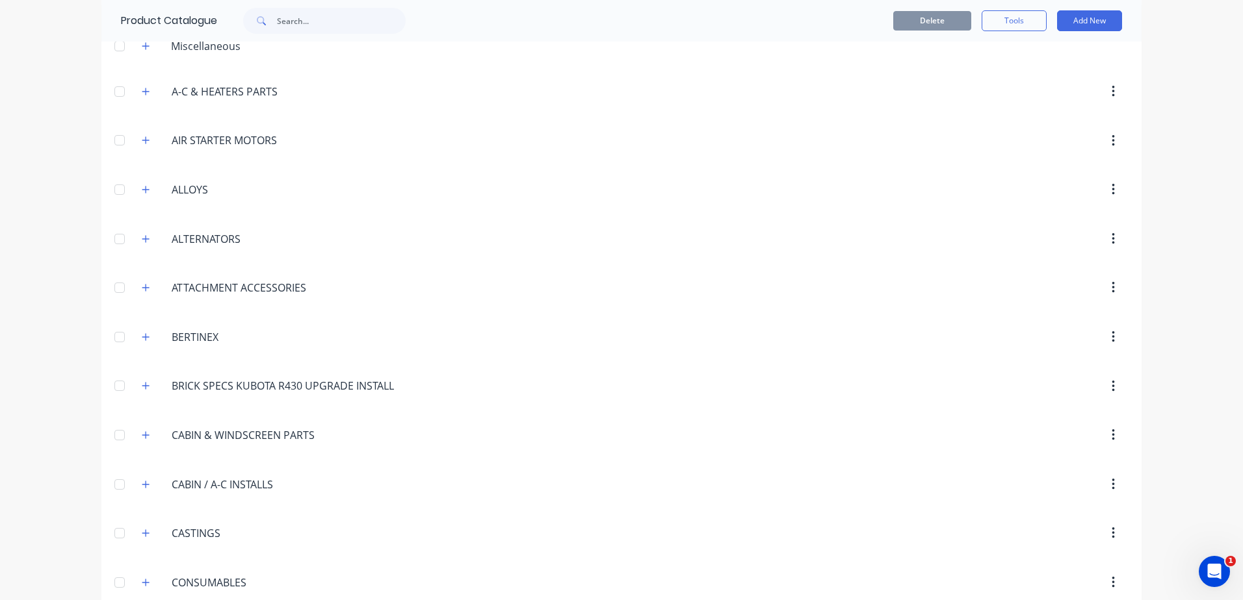
scroll to position [0, 0]
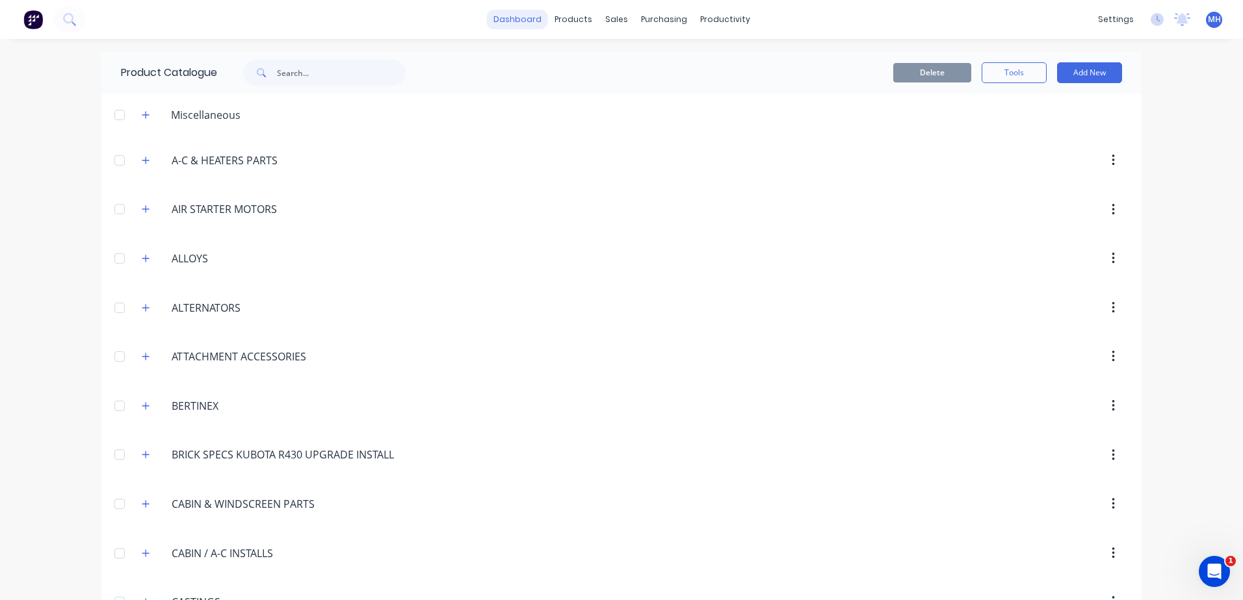
click at [508, 28] on link "dashboard" at bounding box center [517, 19] width 61 height 19
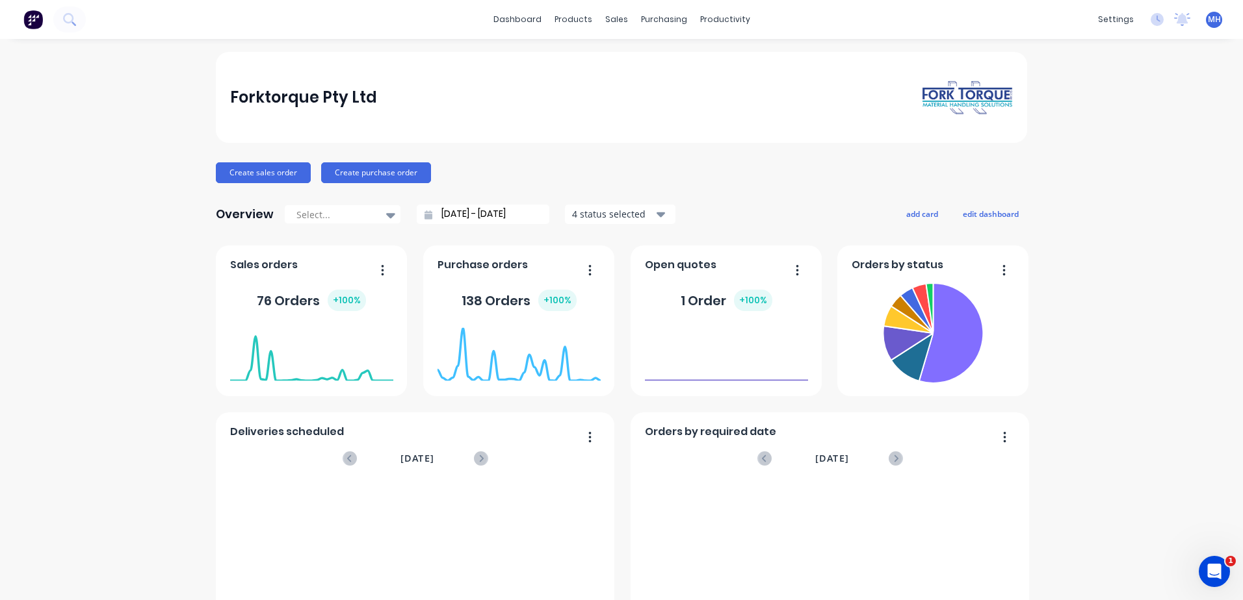
drag, startPoint x: 659, startPoint y: 172, endPoint x: 784, endPoint y: 72, distance: 160.1
click at [777, 77] on div "Forktorque Pty Ltd" at bounding box center [621, 97] width 811 height 91
click at [643, 21] on div "purchasing" at bounding box center [663, 19] width 59 height 19
click at [686, 64] on div "Purchase Orders" at bounding box center [700, 63] width 69 height 12
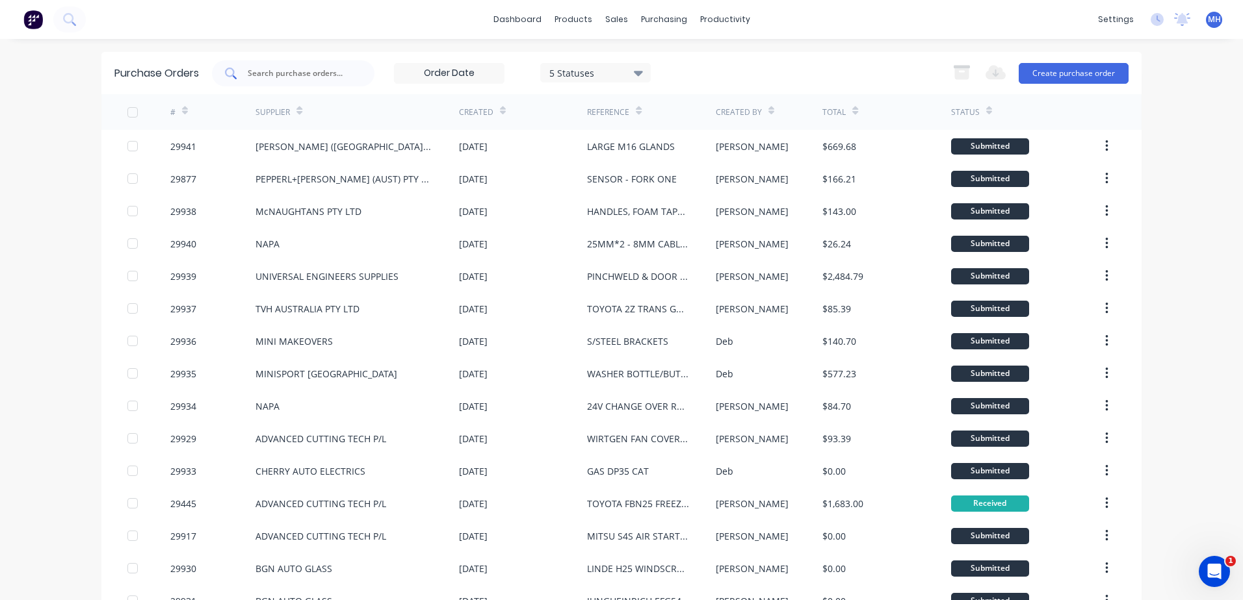
click at [268, 75] on input "text" at bounding box center [300, 73] width 108 height 13
type input "29937"
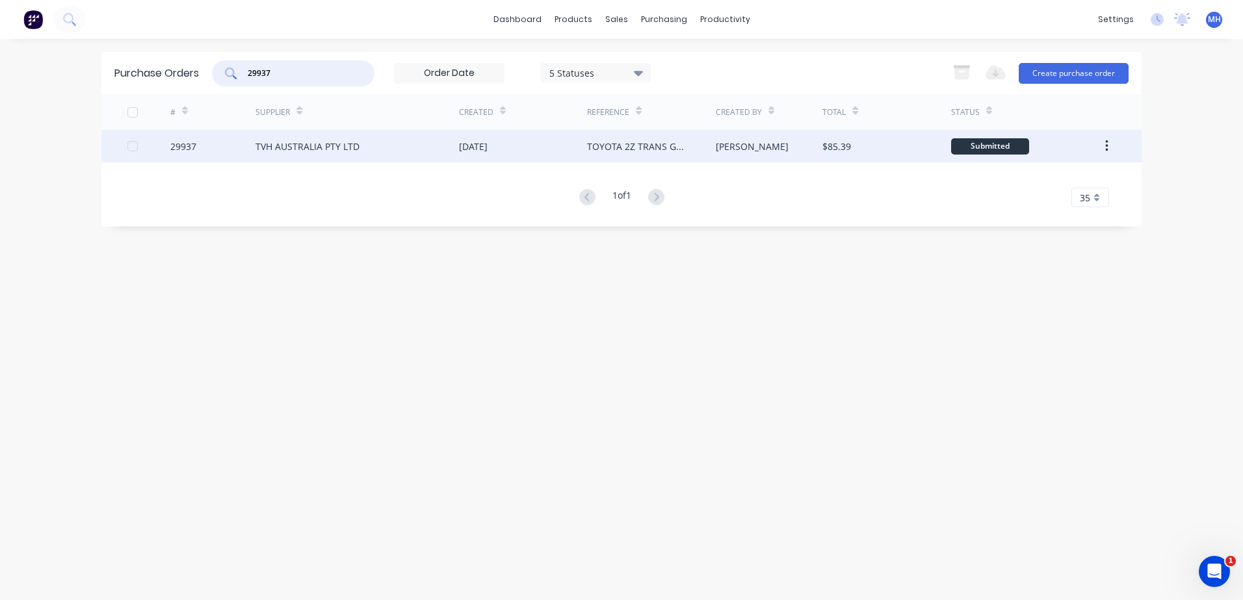
click at [308, 144] on div "TVH AUSTRALIA PTY LTD" at bounding box center [307, 147] width 104 height 14
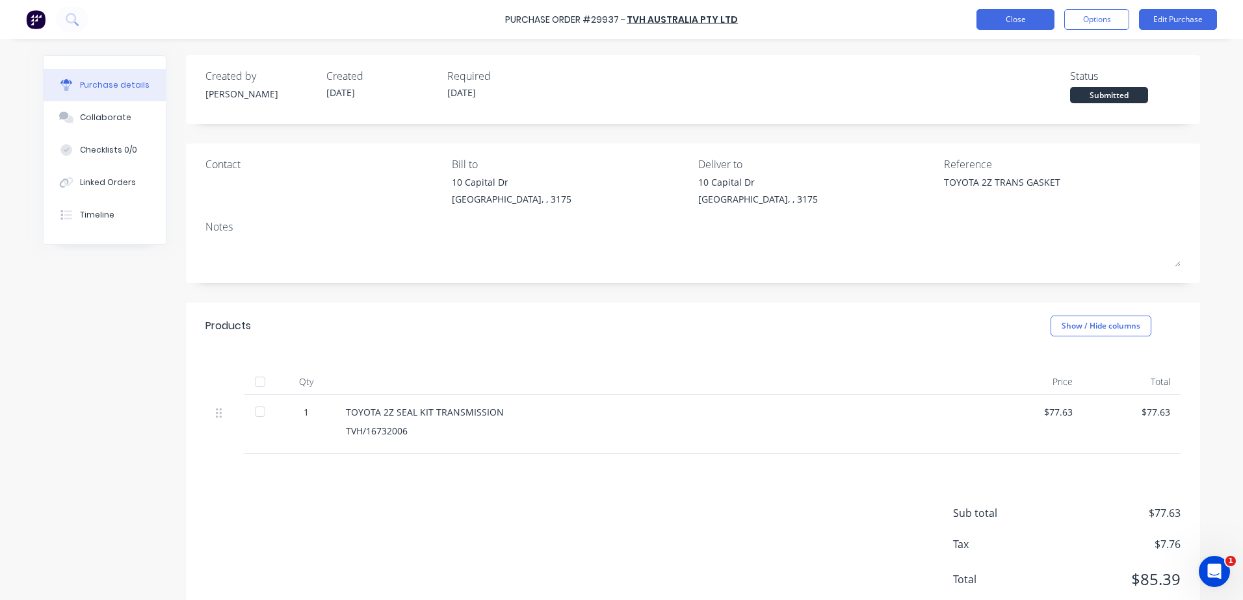
click at [990, 21] on button "Close" at bounding box center [1015, 19] width 78 height 21
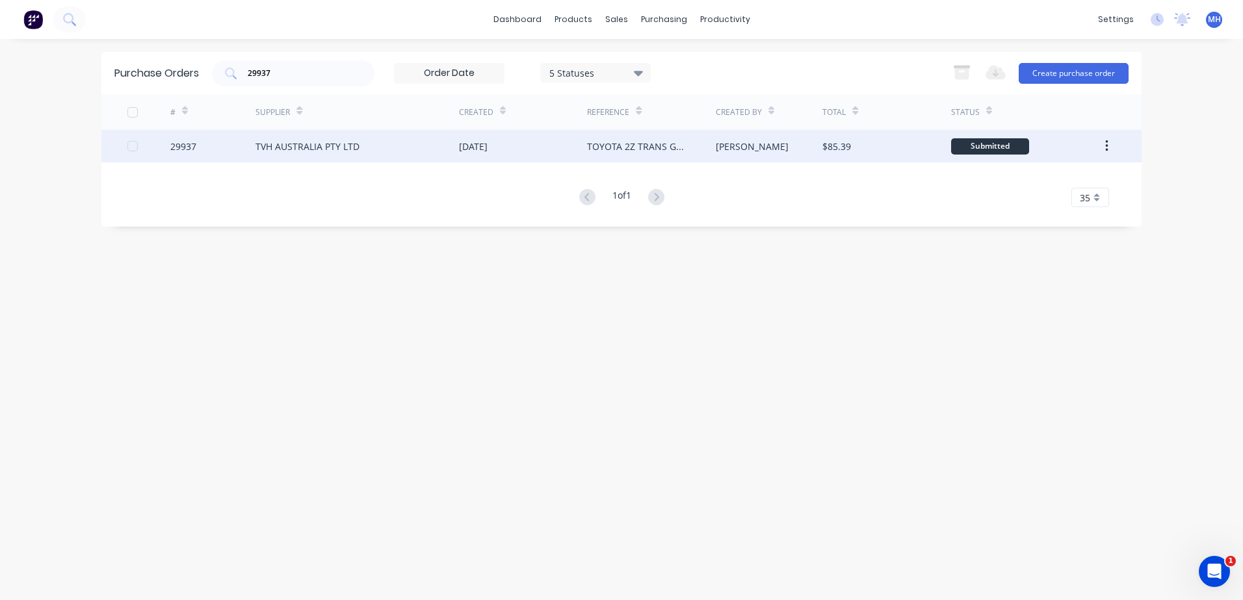
click at [838, 144] on div "$85.39" at bounding box center [836, 147] width 29 height 14
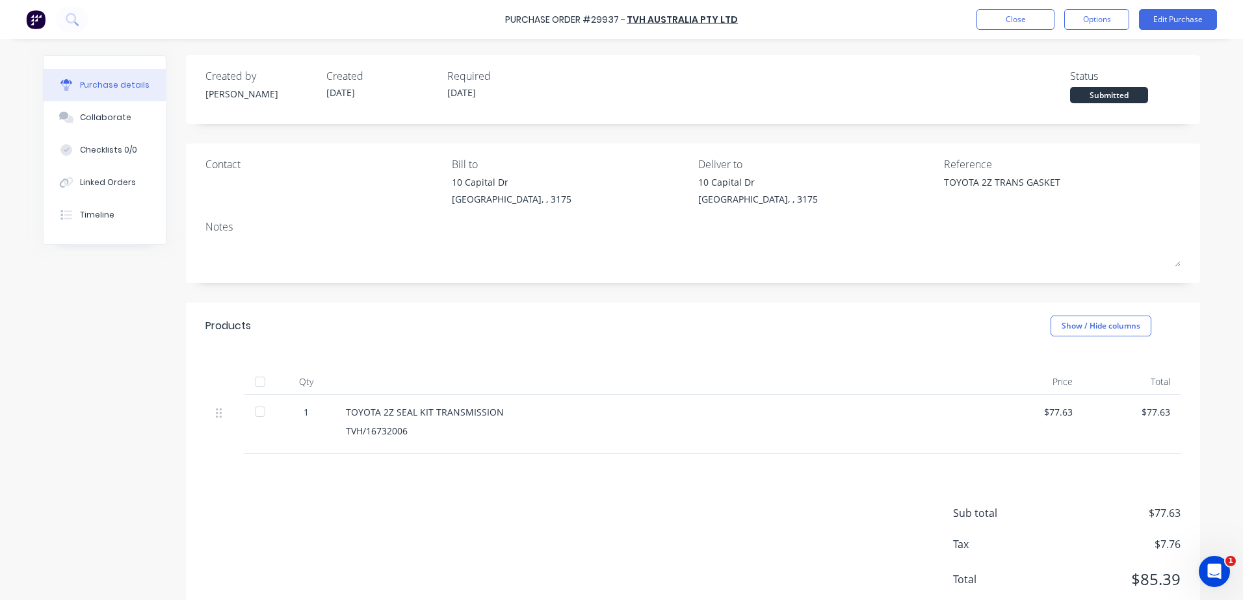
click at [254, 382] on div at bounding box center [260, 382] width 26 height 26
click at [255, 380] on div at bounding box center [260, 382] width 26 height 26
click at [1003, 19] on button "Close" at bounding box center [1015, 19] width 78 height 21
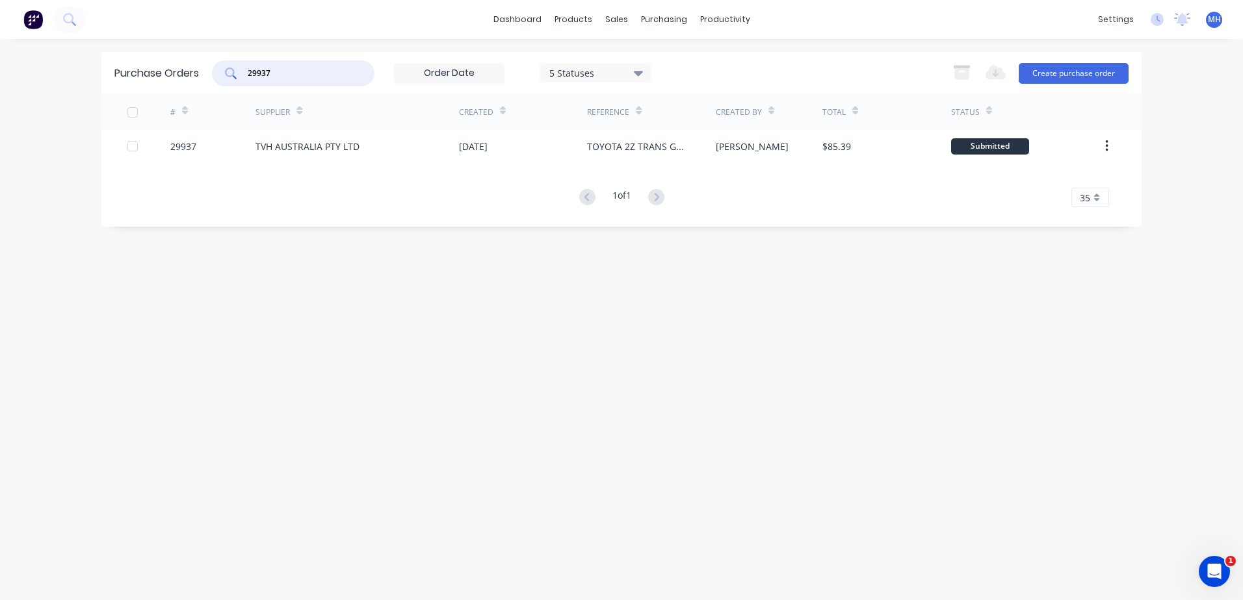
drag, startPoint x: 285, startPoint y: 72, endPoint x: 199, endPoint y: 84, distance: 87.3
click at [199, 84] on div "Purchase Orders 29937 5 Statuses 5 Statuses Export to Excel (XLSX) Create purch…" at bounding box center [621, 73] width 1040 height 42
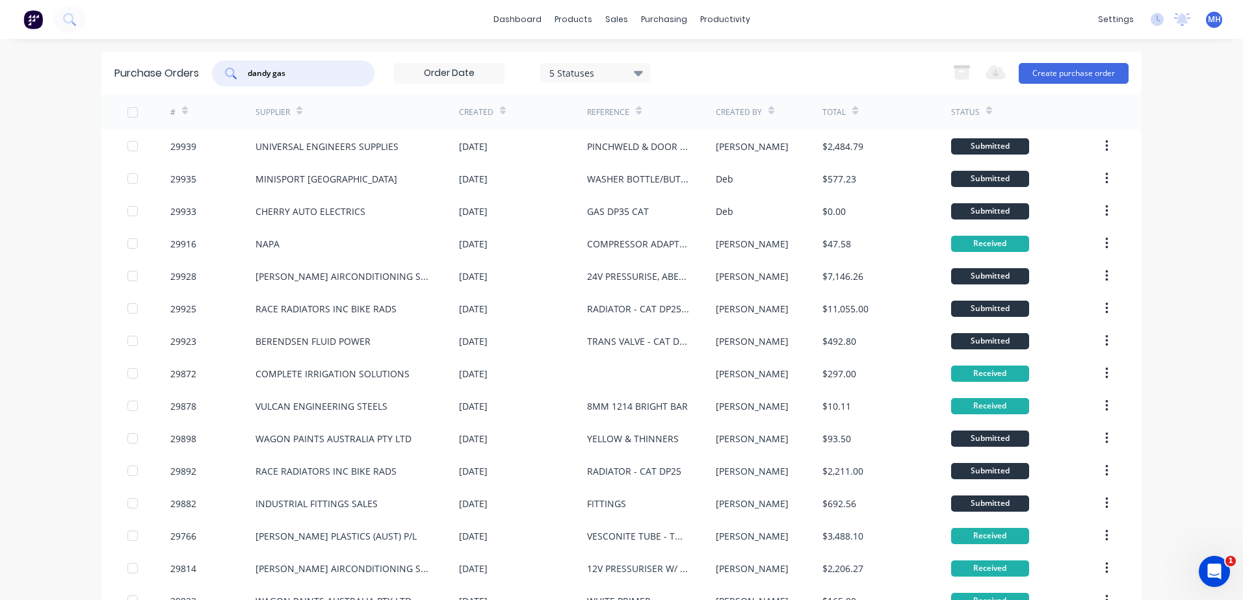
type input "dandy gas"
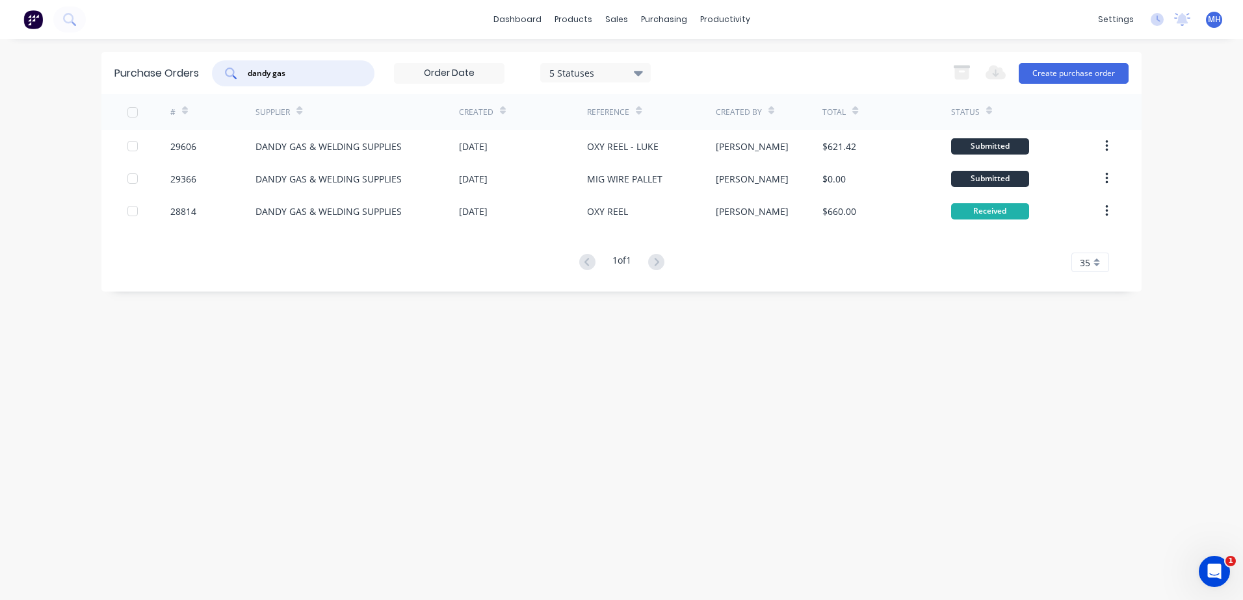
drag, startPoint x: 299, startPoint y: 75, endPoint x: 171, endPoint y: 96, distance: 129.6
click at [174, 97] on div "Purchase Orders dandy gas 5 Statuses 5 Statuses Export to Excel (XLSX) Create p…" at bounding box center [621, 172] width 1040 height 240
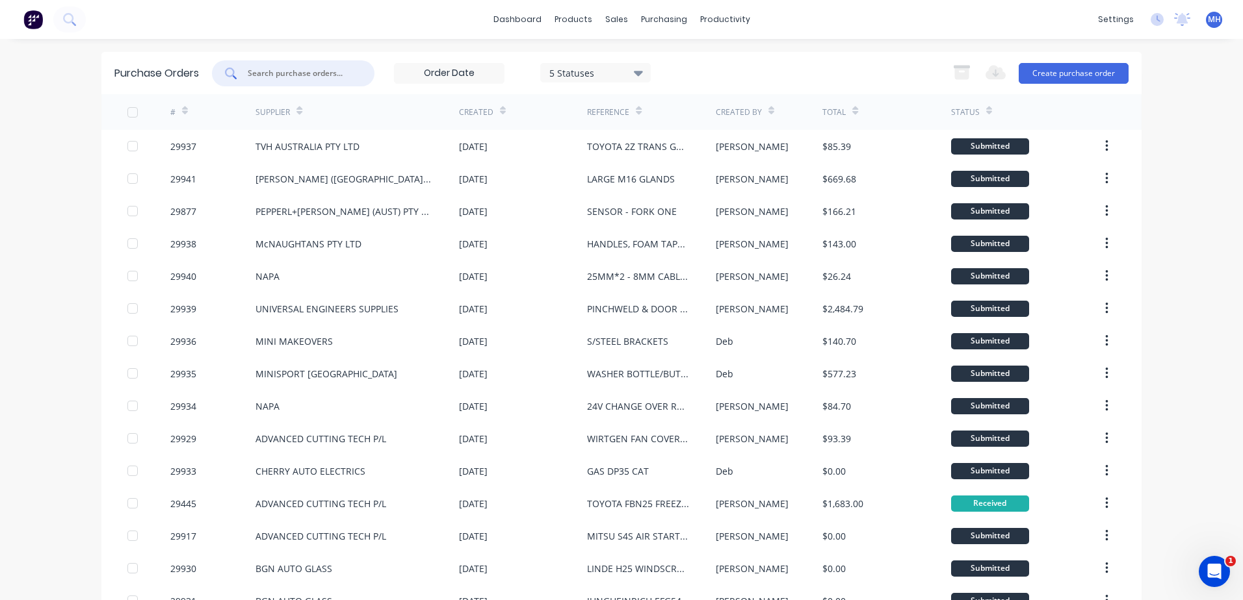
click at [268, 68] on input "text" at bounding box center [300, 73] width 108 height 13
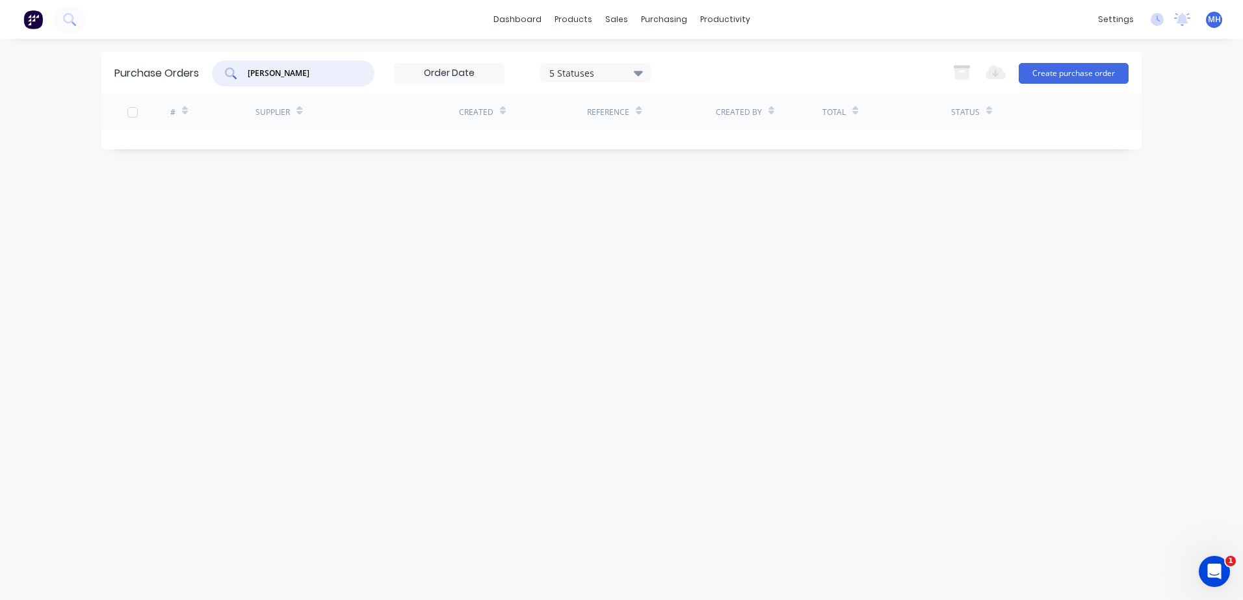
type input "[PERSON_NAME]"
